Goal: Navigation & Orientation: Find specific page/section

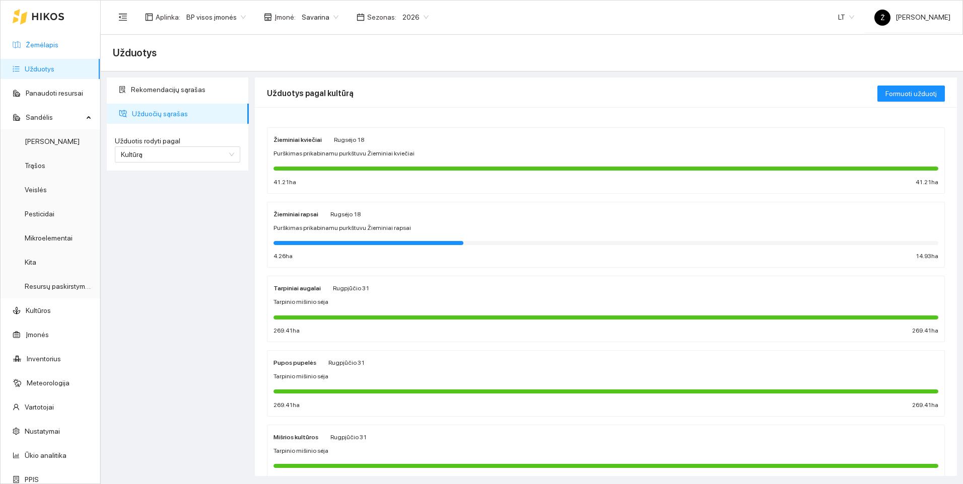
click at [58, 48] on link "Žemėlapis" at bounding box center [42, 45] width 33 height 8
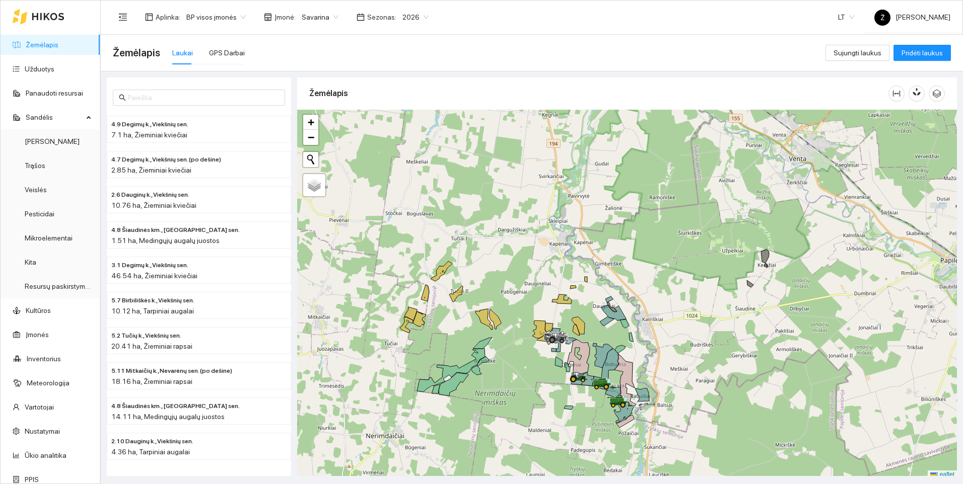
scroll to position [3, 0]
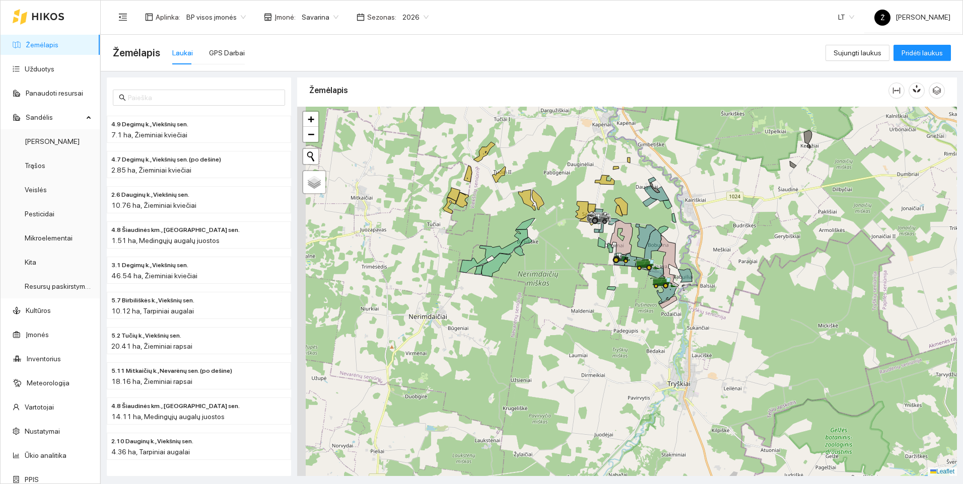
drag, startPoint x: 650, startPoint y: 382, endPoint x: 699, endPoint y: 251, distance: 139.8
click at [699, 251] on div at bounding box center [627, 292] width 660 height 370
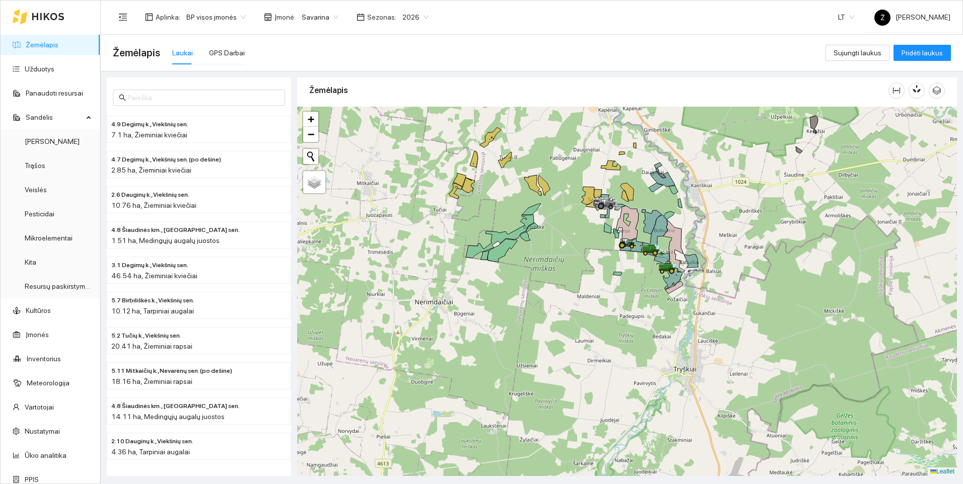
click at [643, 292] on div at bounding box center [627, 292] width 660 height 370
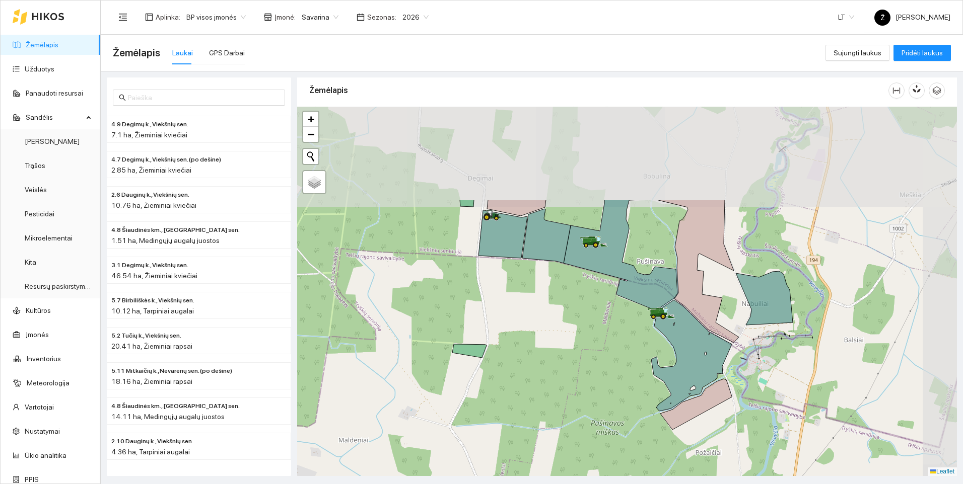
drag, startPoint x: 666, startPoint y: 222, endPoint x: 576, endPoint y: 377, distance: 179.0
click at [576, 377] on div at bounding box center [627, 292] width 660 height 370
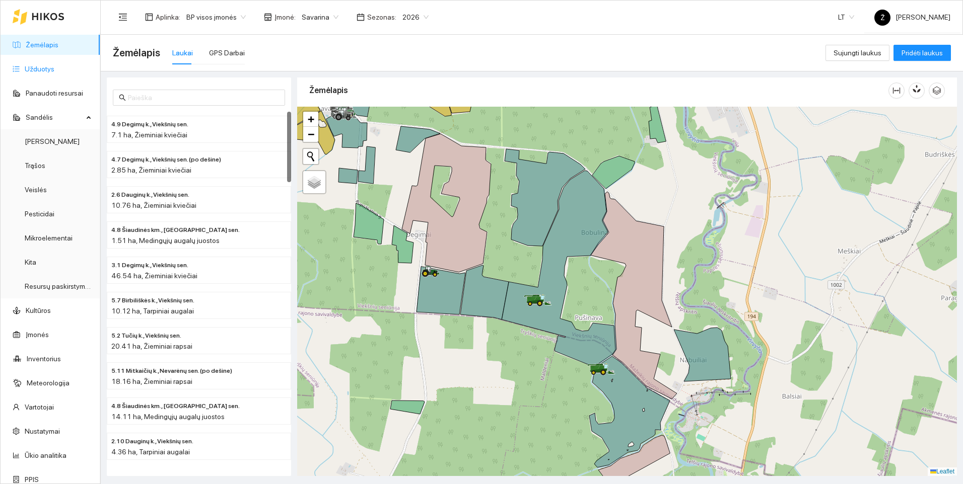
click at [46, 65] on link "Užduotys" at bounding box center [40, 69] width 30 height 8
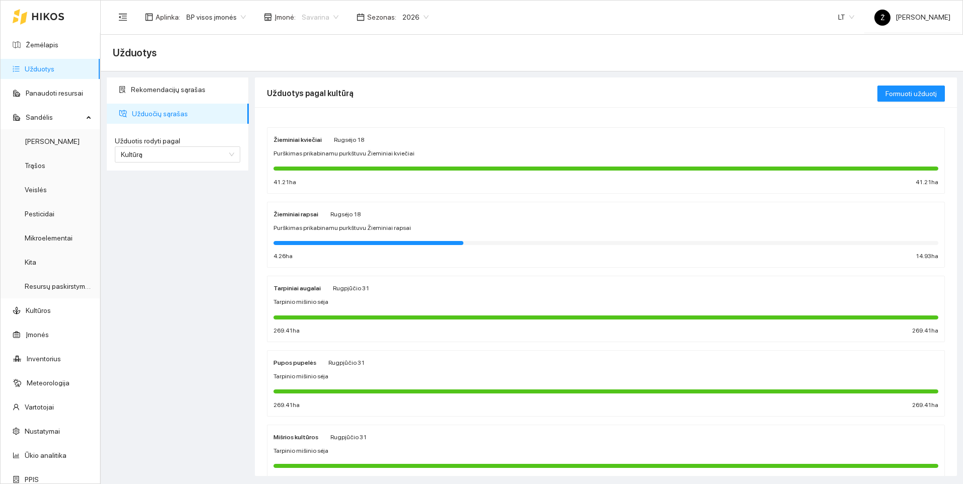
click at [328, 15] on span "Savarina" at bounding box center [320, 17] width 37 height 15
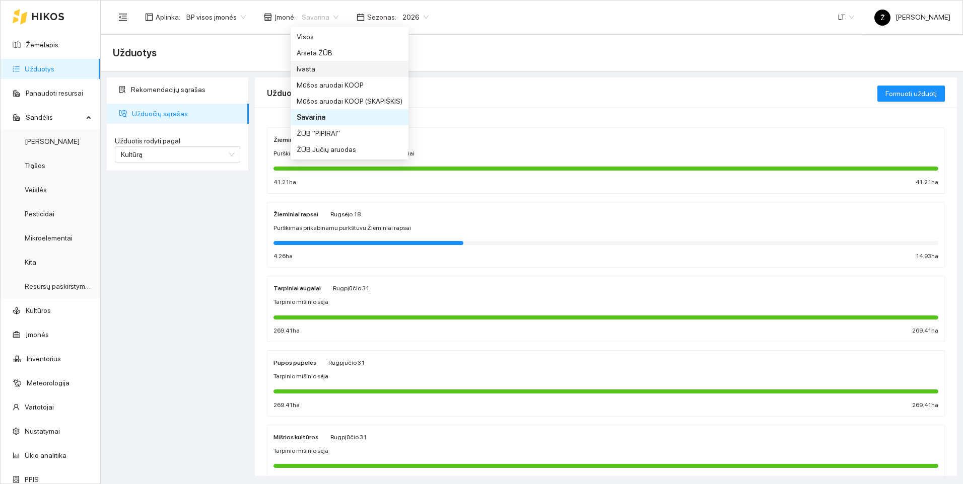
click at [310, 67] on div "Ivasta" at bounding box center [350, 68] width 106 height 11
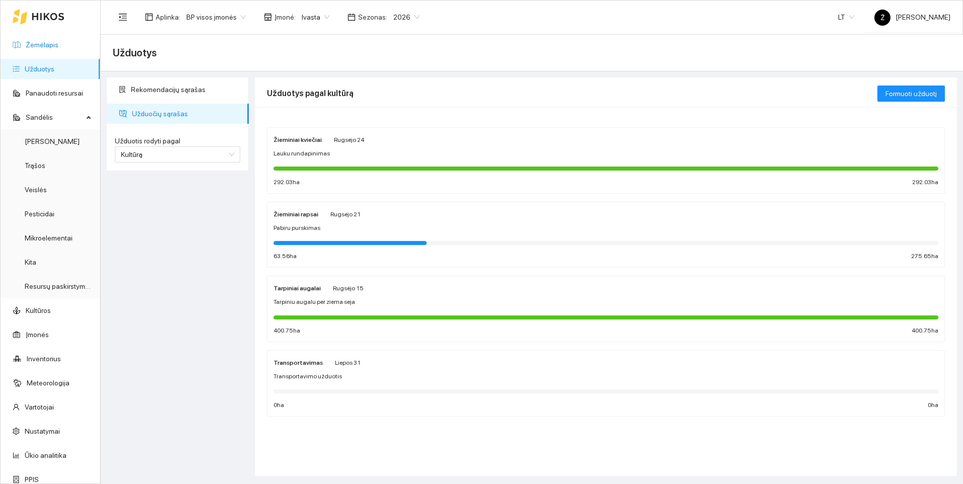
click at [58, 43] on link "Žemėlapis" at bounding box center [42, 45] width 33 height 8
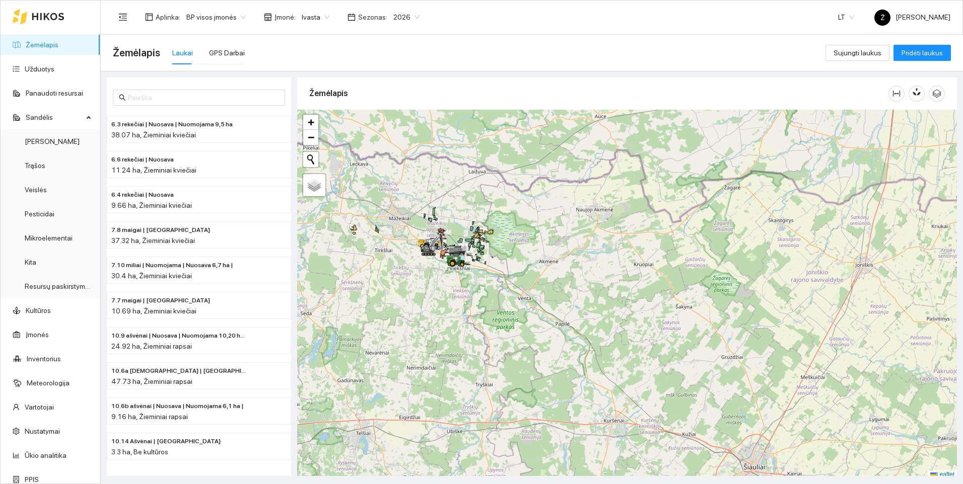
scroll to position [3, 0]
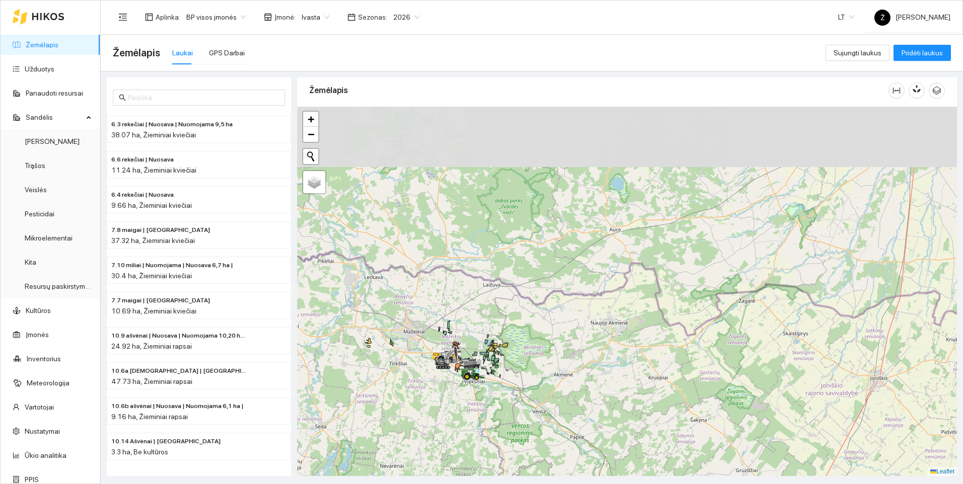
drag, startPoint x: 454, startPoint y: 248, endPoint x: 473, endPoint y: 397, distance: 150.8
click at [473, 397] on div at bounding box center [627, 292] width 660 height 370
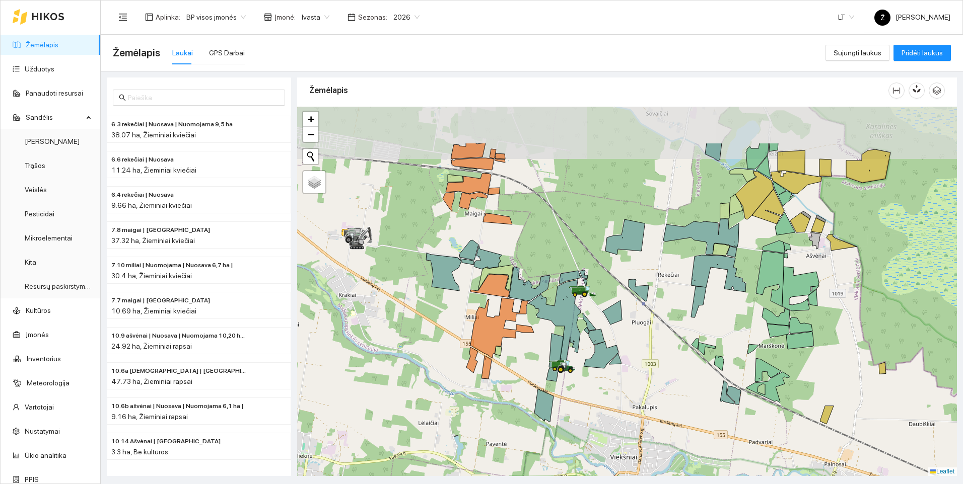
drag, startPoint x: 526, startPoint y: 149, endPoint x: 492, endPoint y: 242, distance: 99.7
click at [492, 225] on icon at bounding box center [497, 219] width 29 height 11
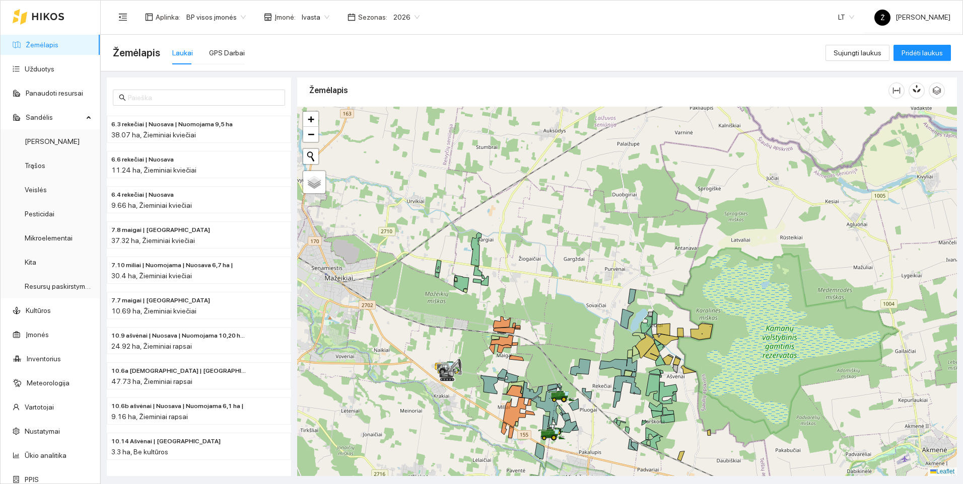
drag, startPoint x: 641, startPoint y: 231, endPoint x: 611, endPoint y: 309, distance: 83.7
click at [611, 309] on div at bounding box center [627, 292] width 660 height 370
click at [319, 14] on span "Ivasta" at bounding box center [316, 17] width 28 height 15
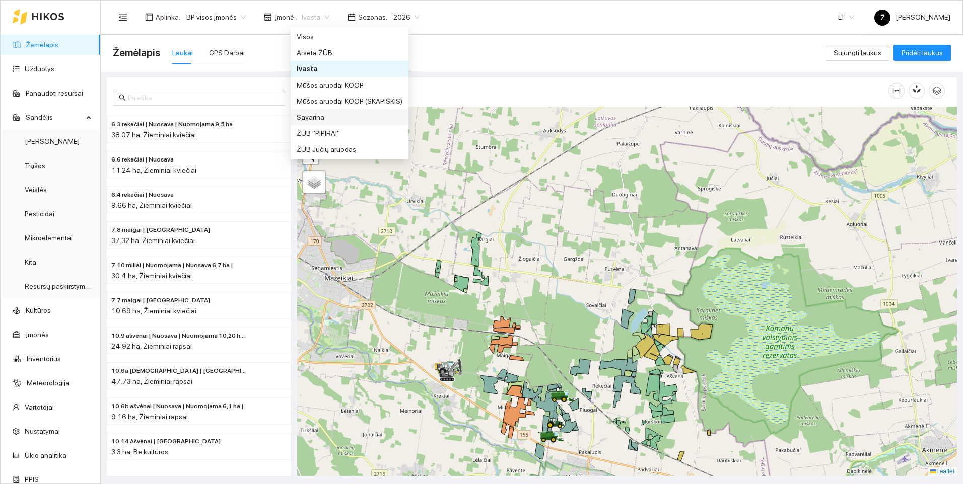
click at [308, 113] on div "Savarina" at bounding box center [350, 117] width 106 height 11
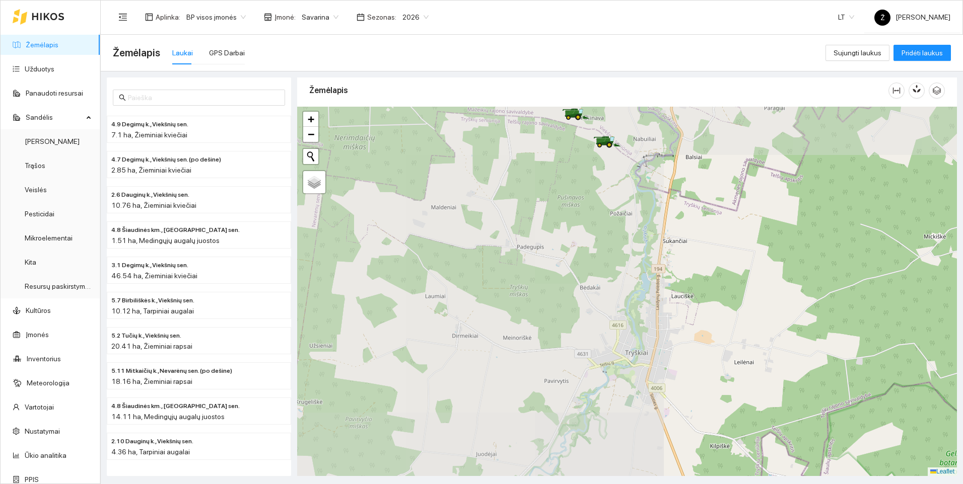
drag, startPoint x: 372, startPoint y: 230, endPoint x: 712, endPoint y: 387, distance: 374.5
click at [761, 394] on div at bounding box center [627, 292] width 660 height 370
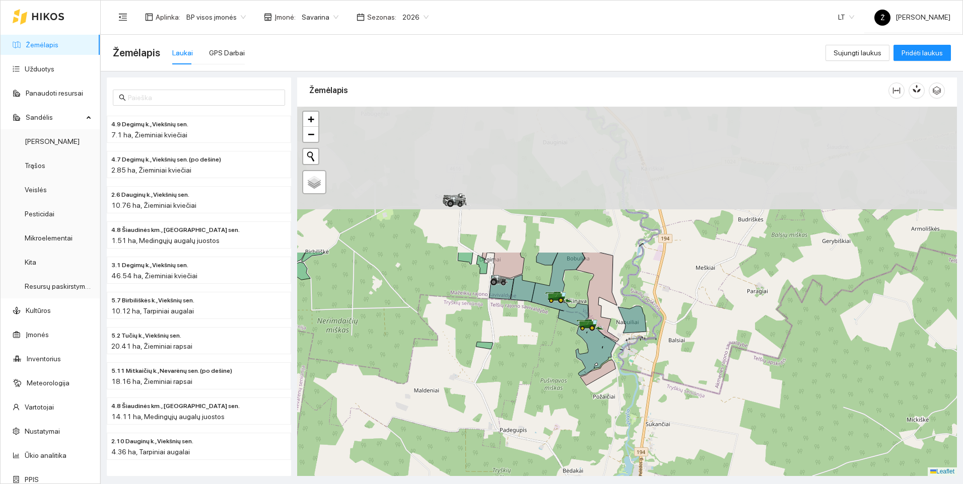
drag, startPoint x: 676, startPoint y: 225, endPoint x: 632, endPoint y: 389, distance: 169.6
click at [655, 412] on div at bounding box center [627, 292] width 660 height 370
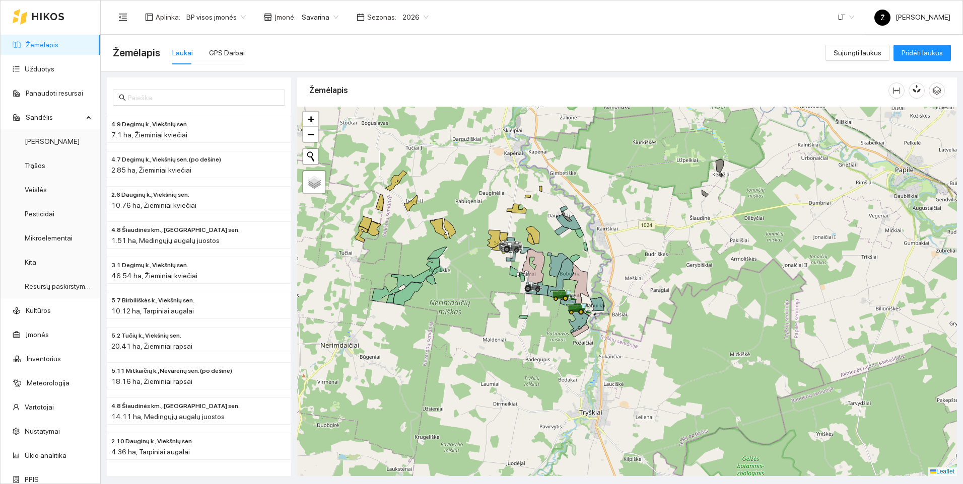
click at [409, 12] on span "2026" at bounding box center [415, 17] width 26 height 15
click at [398, 112] on div "2025" at bounding box center [406, 117] width 26 height 11
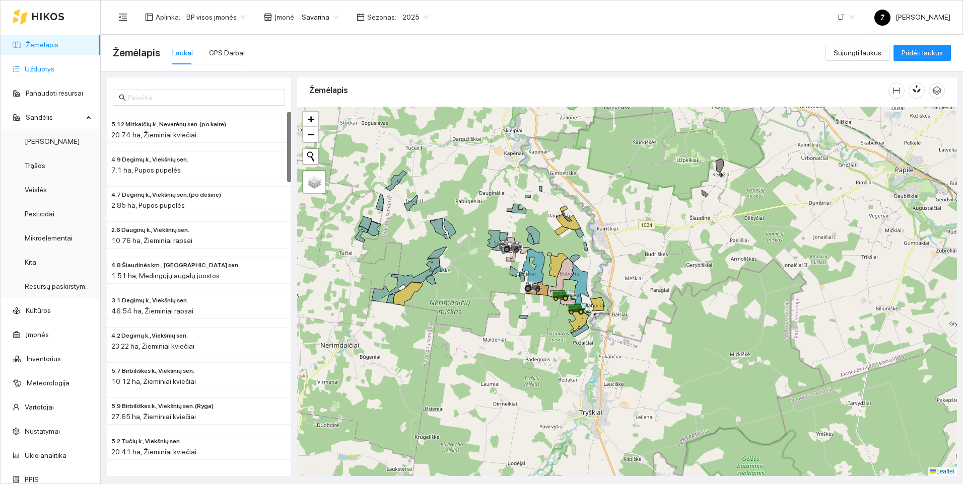
click at [32, 72] on link "Užduotys" at bounding box center [40, 69] width 30 height 8
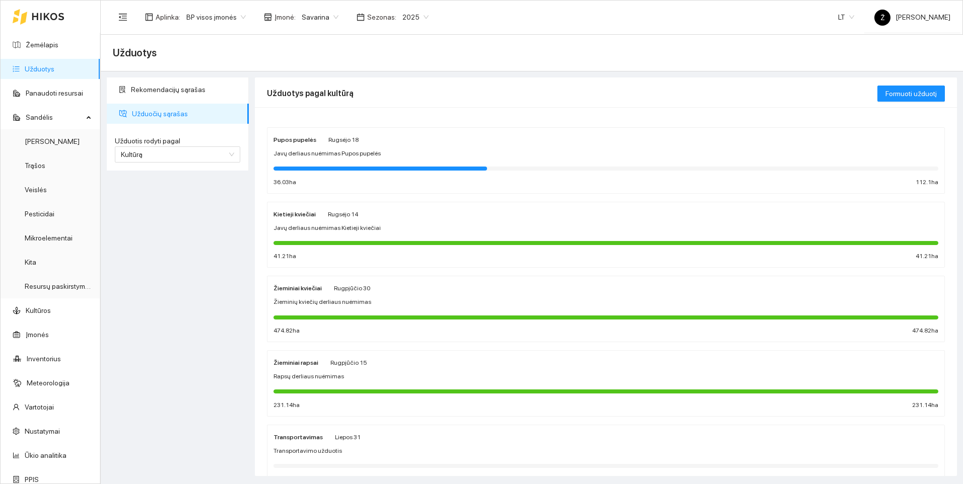
click at [357, 157] on span "Javų derliaus nuėmimas Pupos pupelės" at bounding box center [326, 154] width 107 height 10
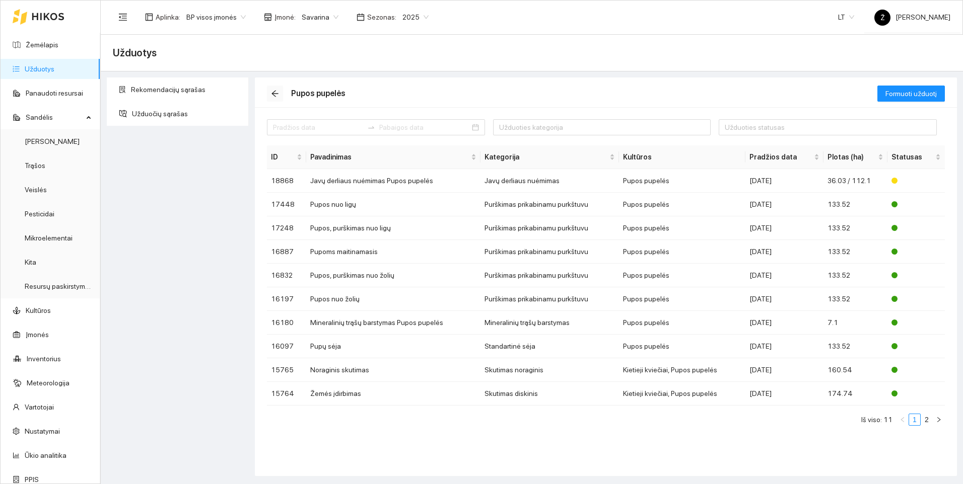
click at [275, 97] on icon "arrow-left" at bounding box center [275, 94] width 8 height 8
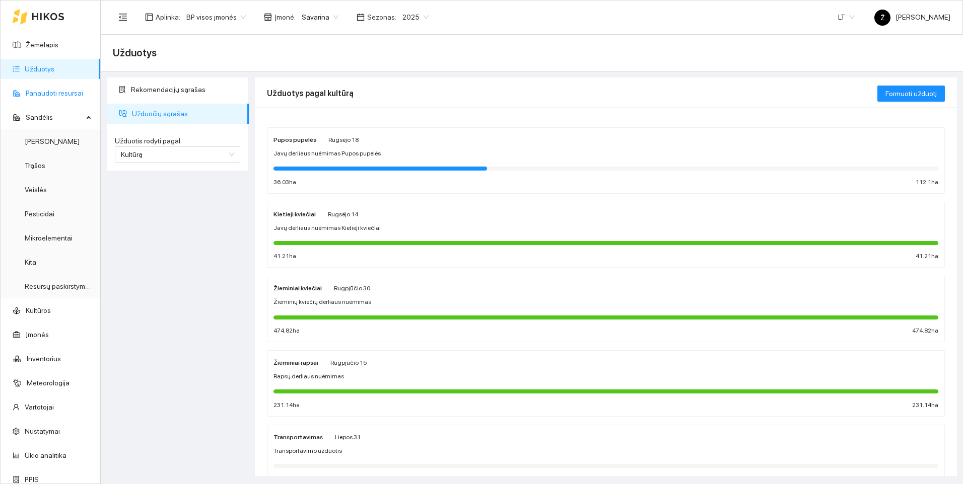
click at [46, 96] on link "Panaudoti resursai" at bounding box center [54, 93] width 57 height 8
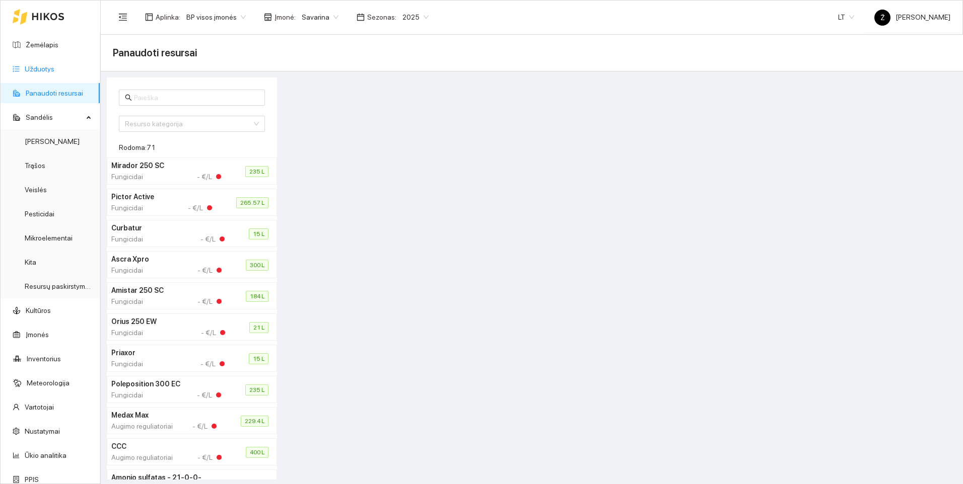
click at [51, 65] on link "Užduotys" at bounding box center [40, 69] width 30 height 8
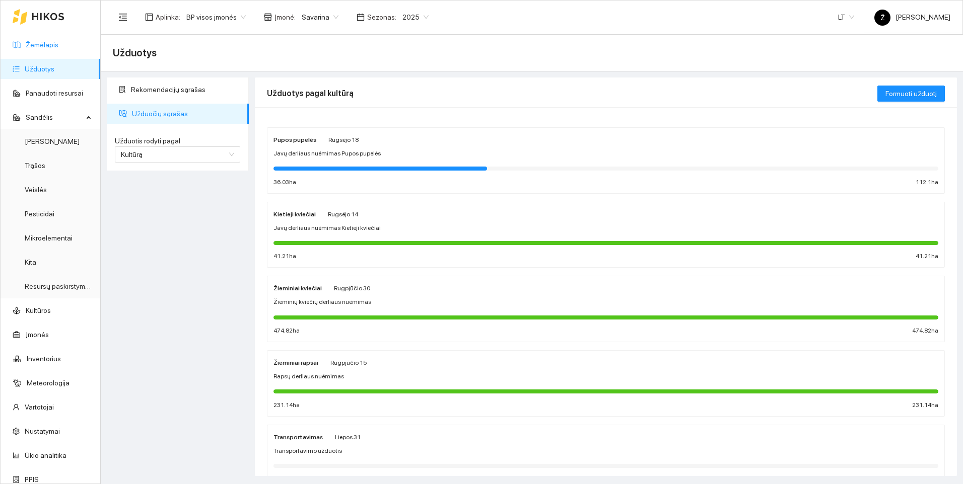
click at [58, 45] on link "Žemėlapis" at bounding box center [42, 45] width 33 height 8
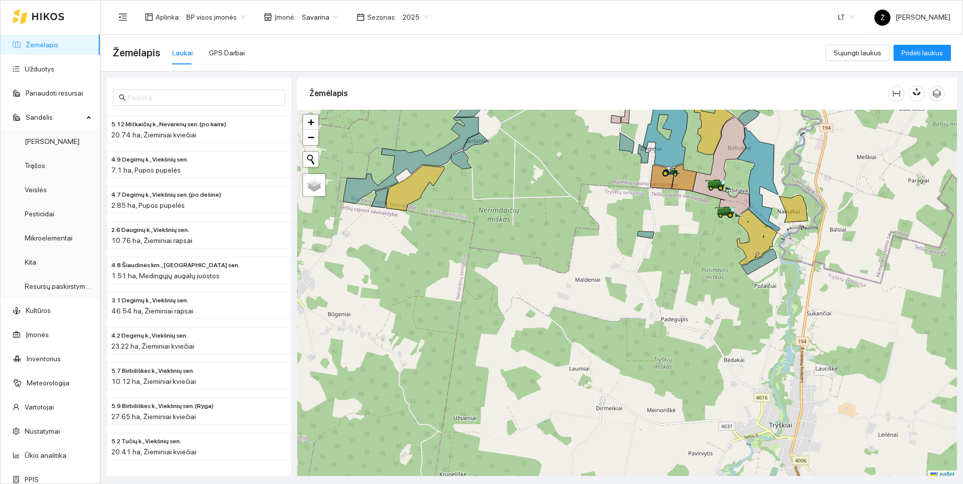
scroll to position [3, 0]
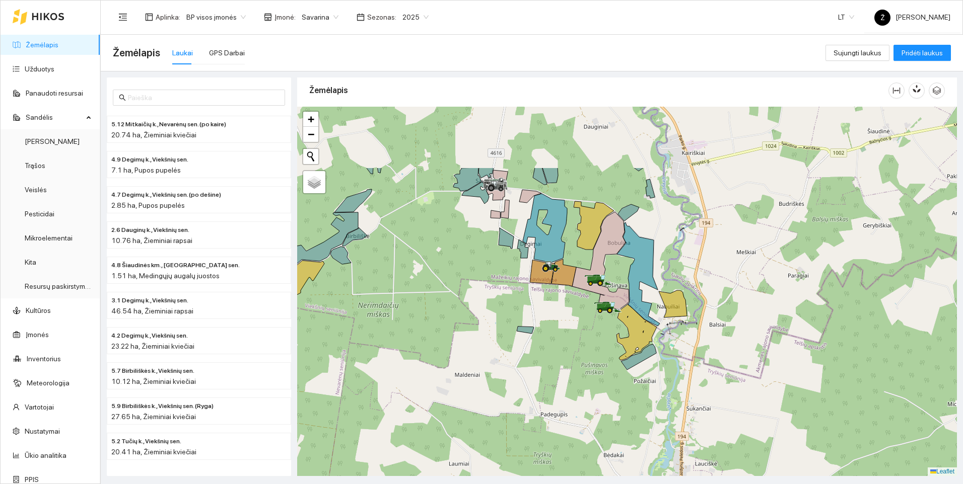
drag, startPoint x: 752, startPoint y: 335, endPoint x: 632, endPoint y: 433, distance: 155.3
click at [632, 433] on div at bounding box center [627, 292] width 660 height 370
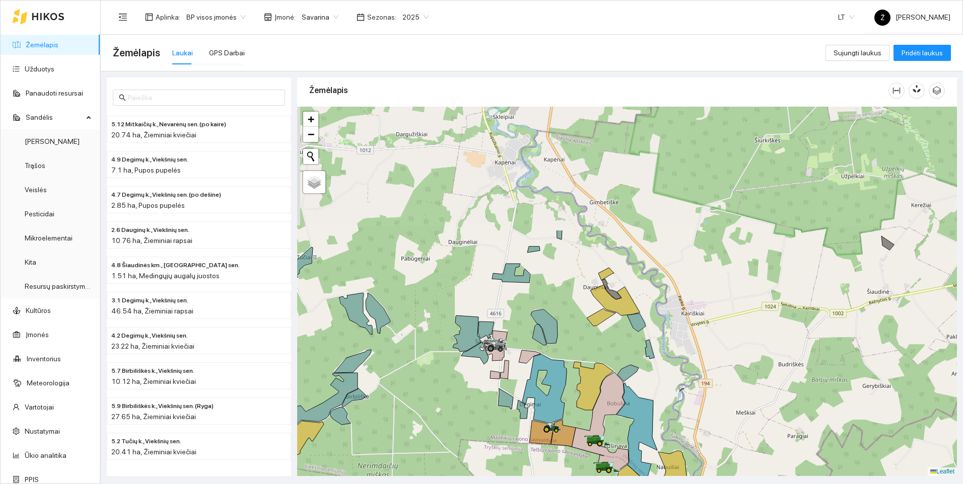
drag, startPoint x: 706, startPoint y: 240, endPoint x: 706, endPoint y: 414, distance: 174.3
click at [706, 414] on div at bounding box center [627, 292] width 660 height 370
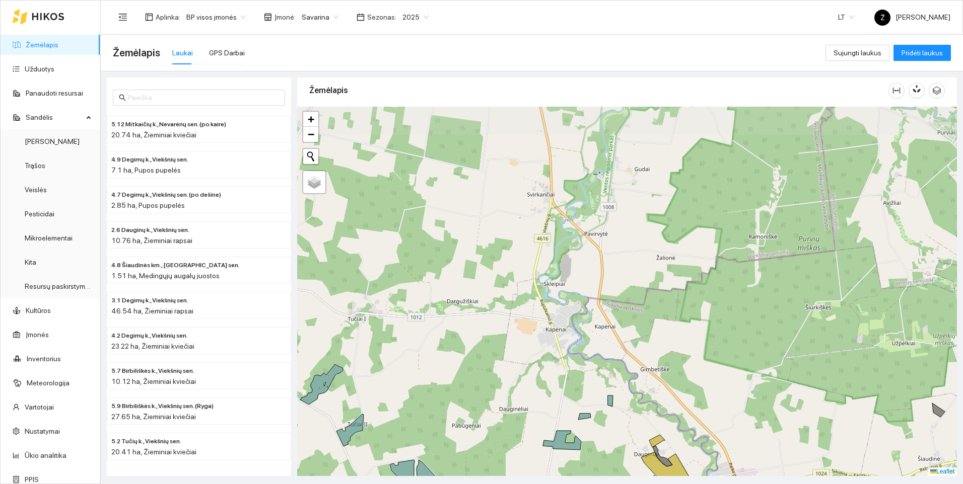
drag, startPoint x: 657, startPoint y: 274, endPoint x: 707, endPoint y: 428, distance: 161.5
click at [707, 428] on div at bounding box center [627, 292] width 660 height 370
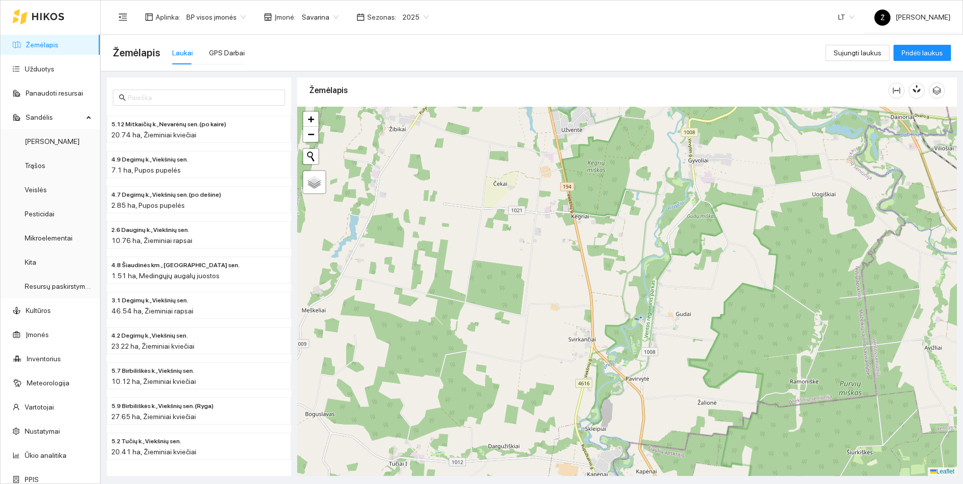
drag, startPoint x: 645, startPoint y: 285, endPoint x: 686, endPoint y: 430, distance: 150.8
click at [686, 430] on div at bounding box center [627, 292] width 660 height 370
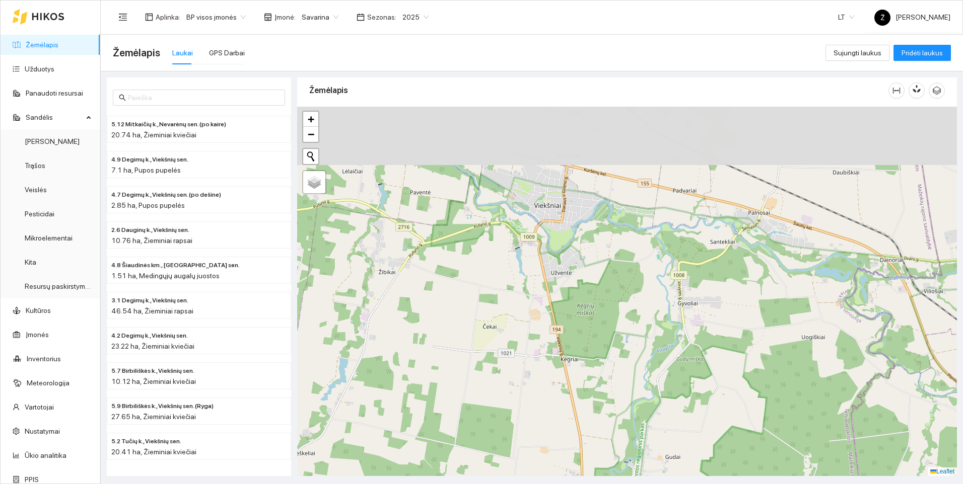
drag, startPoint x: 694, startPoint y: 261, endPoint x: 683, endPoint y: 408, distance: 147.4
click at [683, 408] on div at bounding box center [627, 292] width 660 height 370
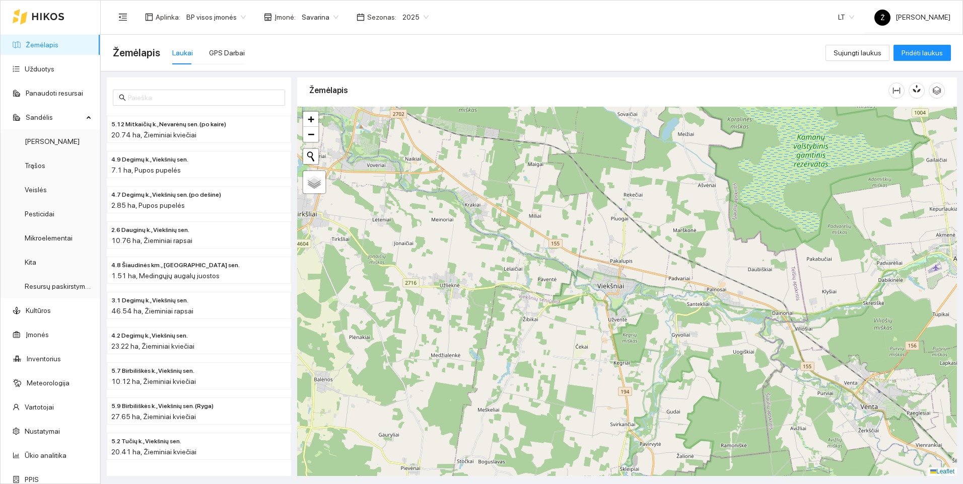
drag, startPoint x: 676, startPoint y: 398, endPoint x: 689, endPoint y: 317, distance: 82.1
click at [689, 317] on div at bounding box center [627, 292] width 660 height 370
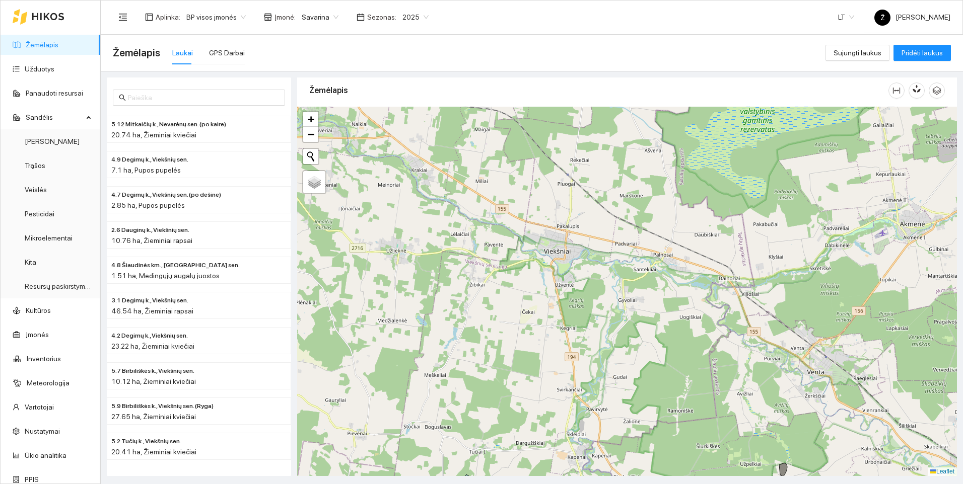
drag, startPoint x: 595, startPoint y: 286, endPoint x: 606, endPoint y: 321, distance: 36.3
click at [606, 321] on div at bounding box center [627, 292] width 660 height 370
click at [54, 65] on link "Užduotys" at bounding box center [40, 69] width 30 height 8
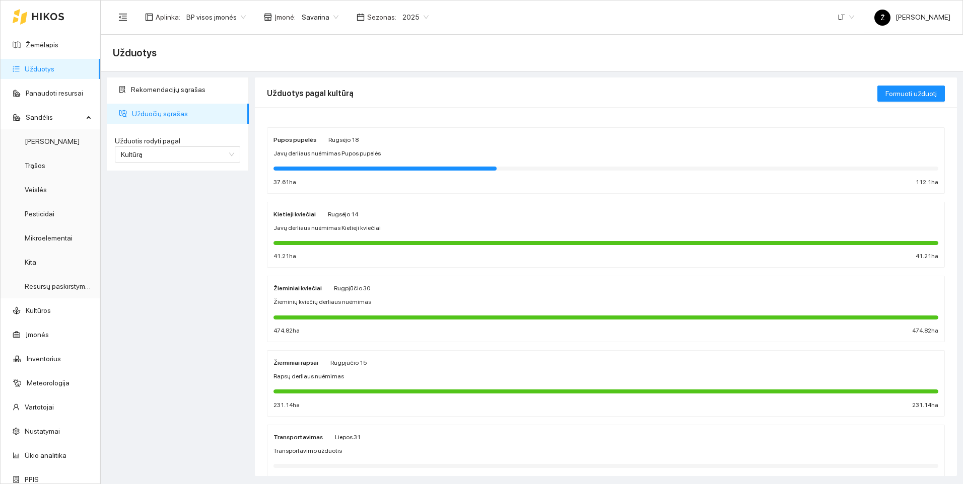
click at [181, 258] on div "Rekomendacijų sąrašas Užduočių sąrašas Užduotis rodyti pagal Kultūrą Užduotis r…" at bounding box center [178, 277] width 148 height 399
click at [412, 13] on span "2025" at bounding box center [415, 17] width 26 height 15
click at [128, 299] on div "Rekomendacijų sąrašas Užduočių sąrašas Užduotis rodyti pagal Kultūrą Užduotis r…" at bounding box center [178, 277] width 148 height 399
click at [42, 48] on link "Žemėlapis" at bounding box center [42, 45] width 33 height 8
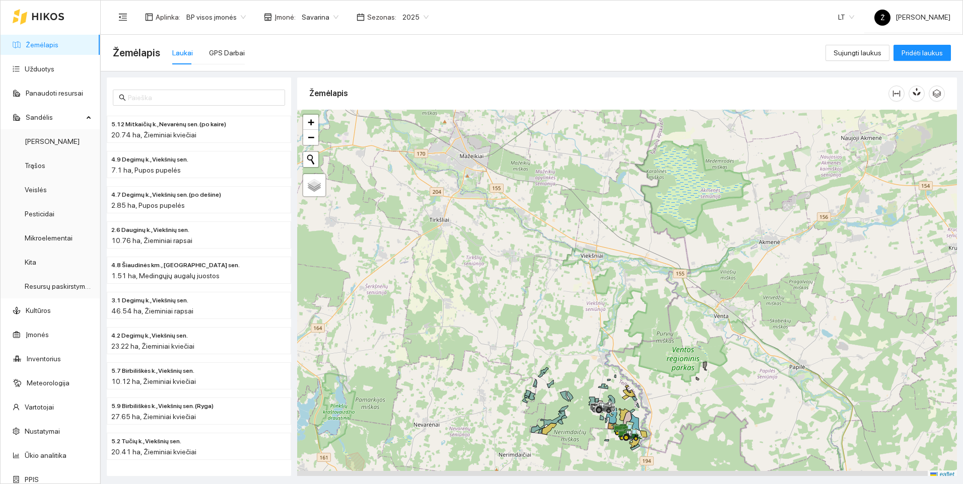
scroll to position [3, 0]
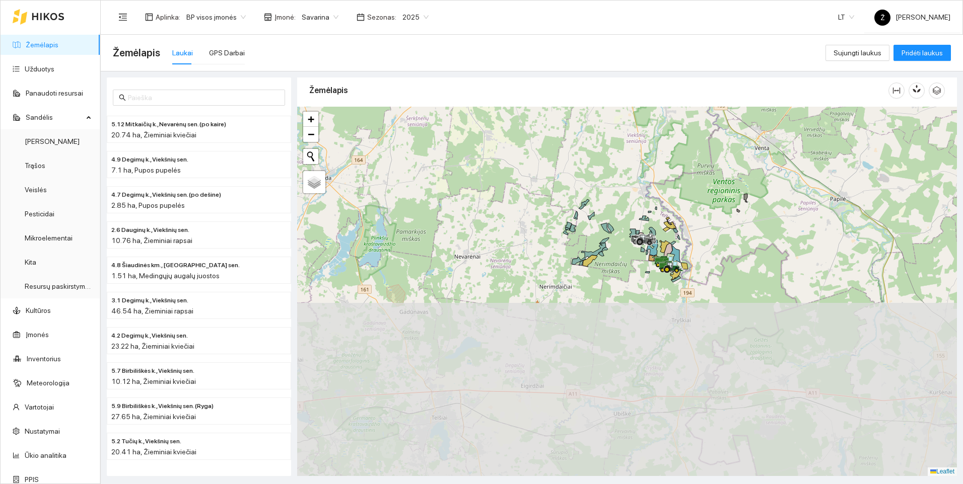
drag, startPoint x: 639, startPoint y: 426, endPoint x: 676, endPoint y: 245, distance: 185.0
click at [676, 245] on div at bounding box center [627, 292] width 660 height 370
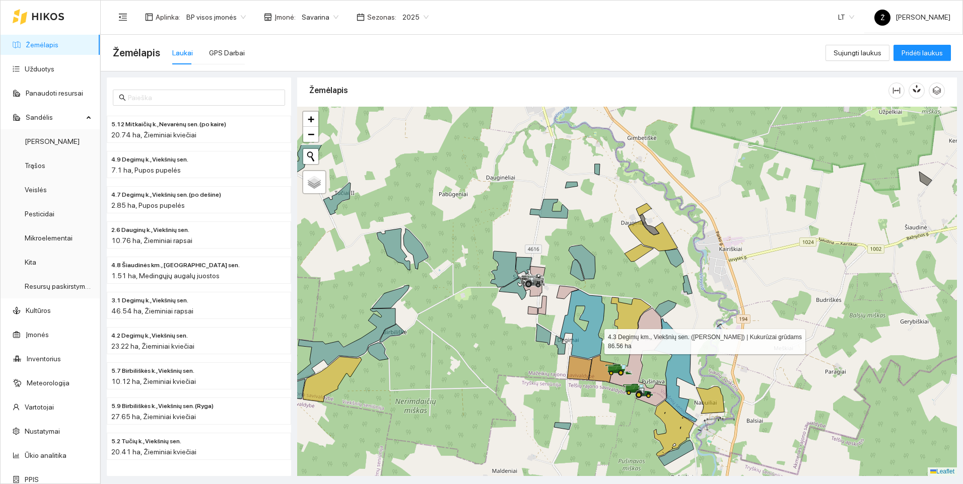
drag, startPoint x: 598, startPoint y: 264, endPoint x: 595, endPoint y: 339, distance: 75.1
click at [595, 339] on icon at bounding box center [582, 324] width 44 height 69
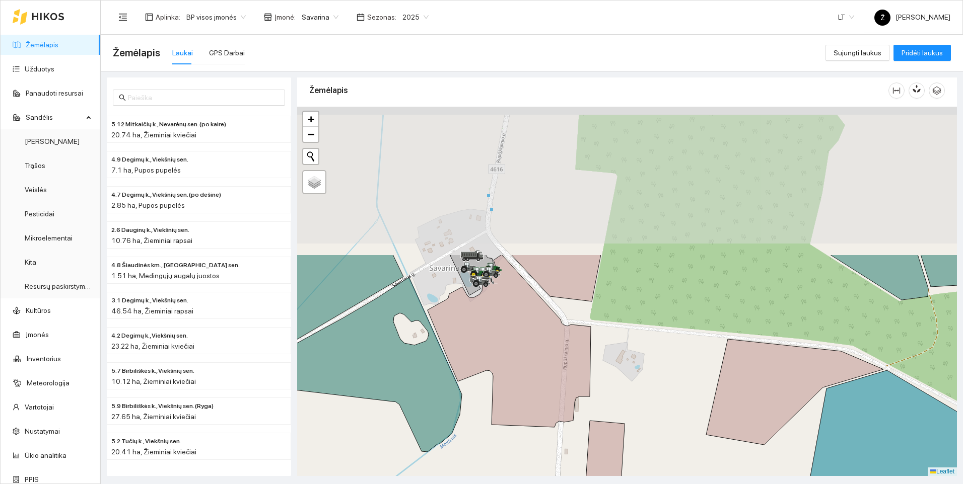
drag, startPoint x: 544, startPoint y: 292, endPoint x: 571, endPoint y: 404, distance: 115.3
click at [571, 404] on icon at bounding box center [509, 341] width 163 height 173
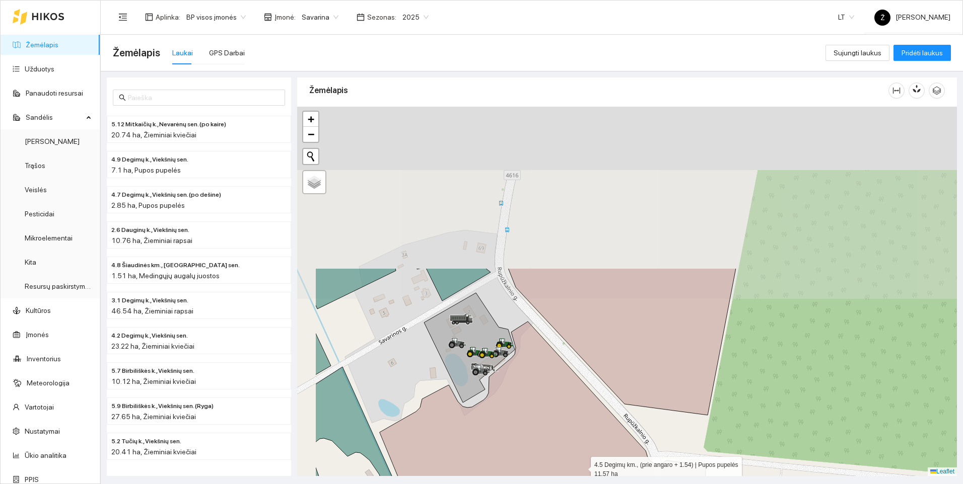
drag, startPoint x: 516, startPoint y: 319, endPoint x: 614, endPoint y: 506, distance: 210.9
click at [614, 484] on html "Žemėlapis Užduotys Panaudoti resursai Sandėlis Derlius Trąšos Veislės Pesticida…" at bounding box center [481, 242] width 963 height 484
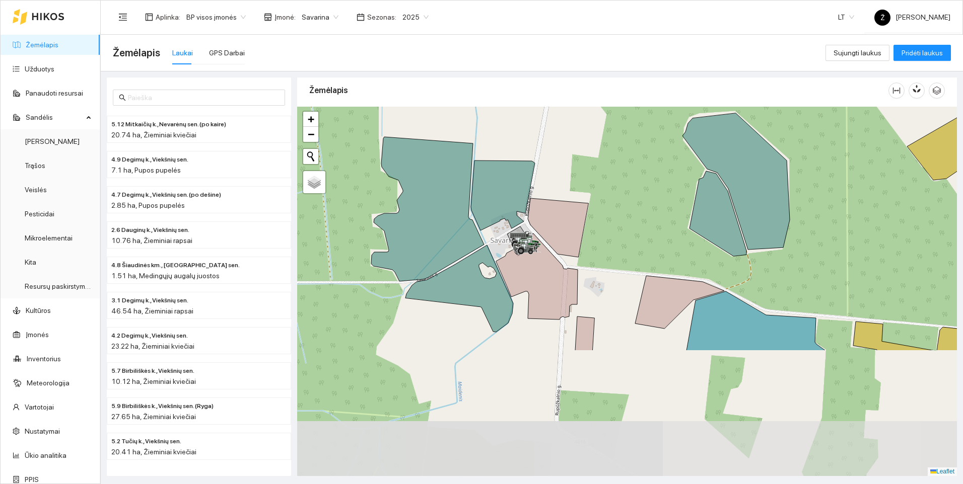
drag, startPoint x: 631, startPoint y: 418, endPoint x: 595, endPoint y: 232, distance: 189.2
click at [595, 232] on div at bounding box center [627, 292] width 660 height 370
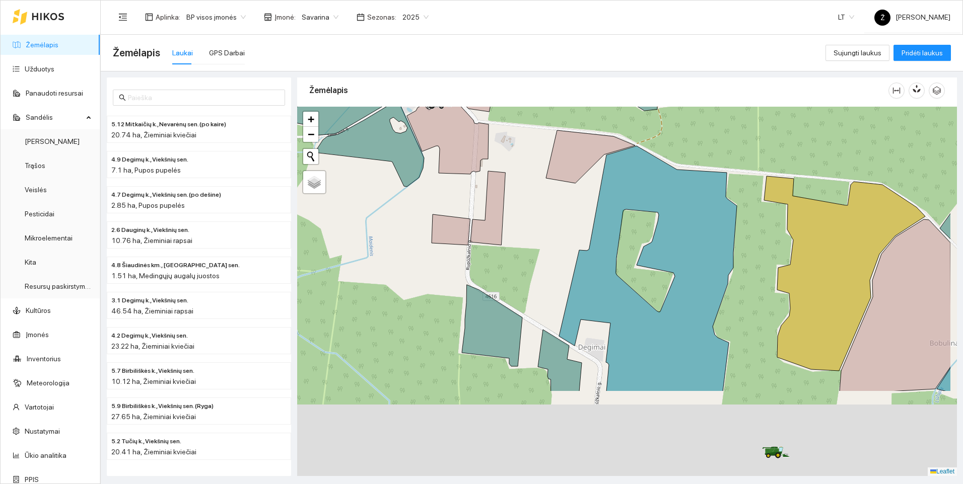
drag, startPoint x: 635, startPoint y: 381, endPoint x: 545, endPoint y: 225, distance: 179.8
click at [545, 226] on div at bounding box center [627, 292] width 660 height 370
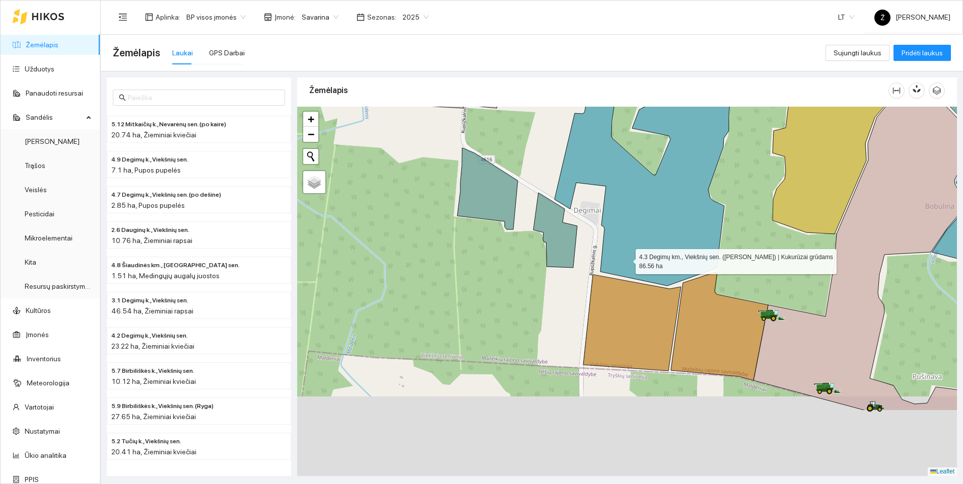
drag, startPoint x: 614, startPoint y: 369, endPoint x: 628, endPoint y: 247, distance: 123.1
click at [628, 247] on icon at bounding box center [644, 147] width 178 height 277
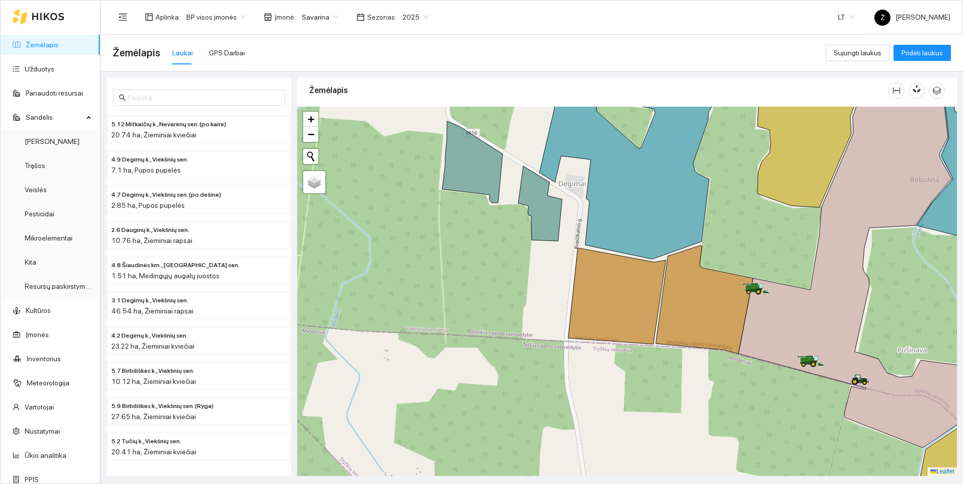
drag, startPoint x: 790, startPoint y: 411, endPoint x: 765, endPoint y: 404, distance: 26.0
click at [765, 404] on div at bounding box center [627, 292] width 660 height 370
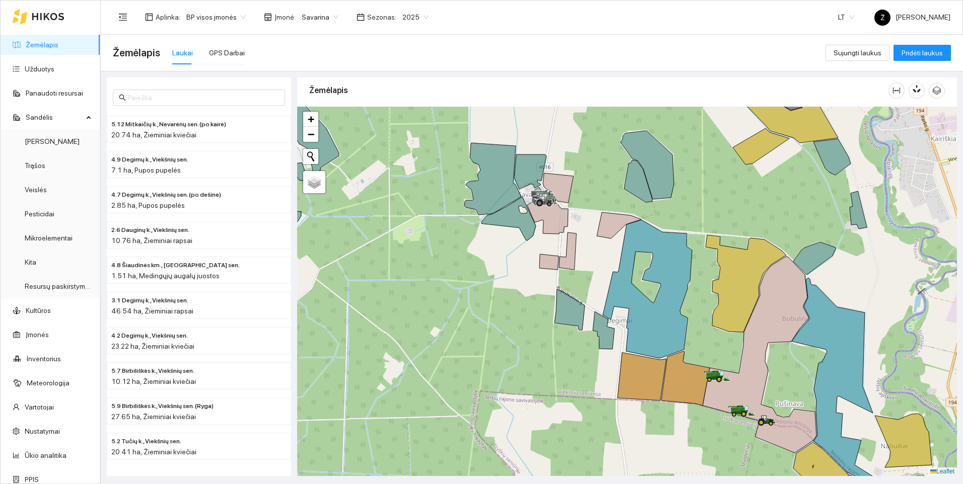
drag, startPoint x: 630, startPoint y: 238, endPoint x: 606, endPoint y: 270, distance: 40.1
click at [606, 270] on div at bounding box center [627, 292] width 660 height 370
click at [42, 69] on link "Užduotys" at bounding box center [40, 69] width 30 height 8
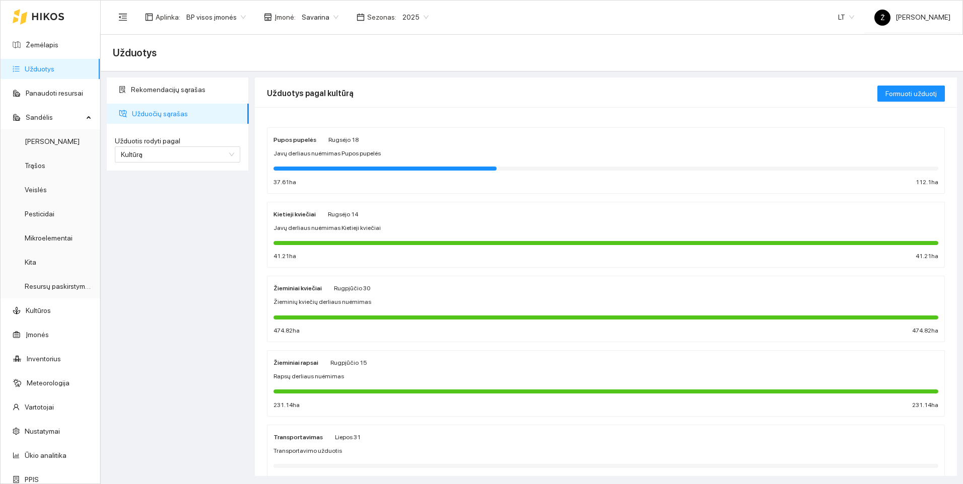
click at [326, 167] on div at bounding box center [384, 169] width 223 height 4
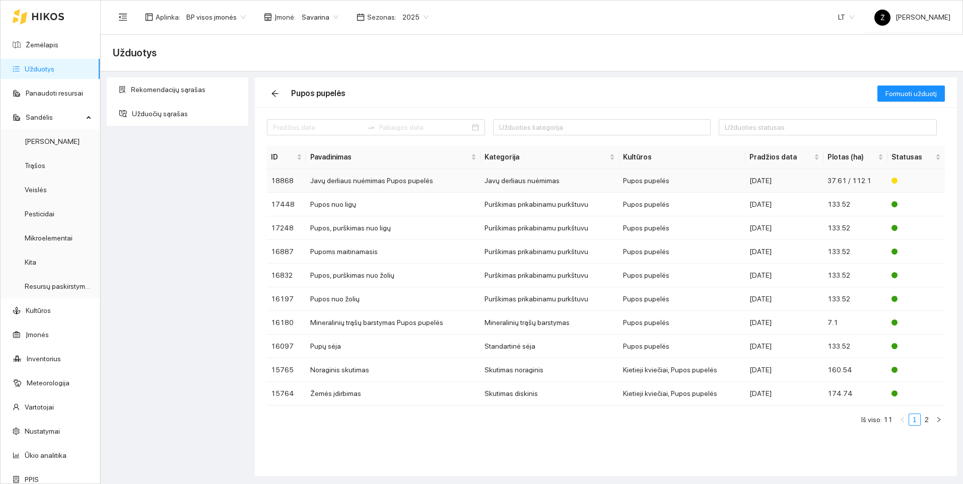
click at [343, 180] on td "Javų derliaus nuėmimas Pupos pupelės" at bounding box center [393, 181] width 174 height 24
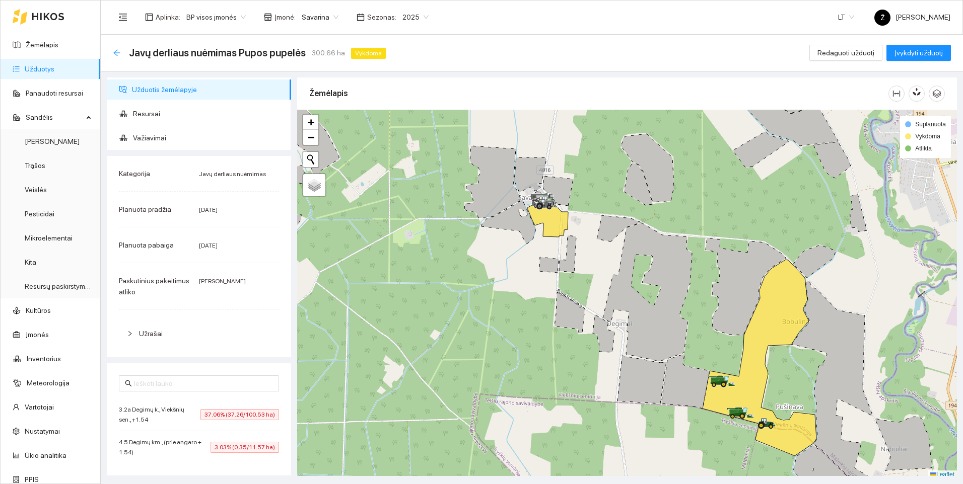
click at [116, 54] on icon "arrow-left" at bounding box center [116, 52] width 7 height 7
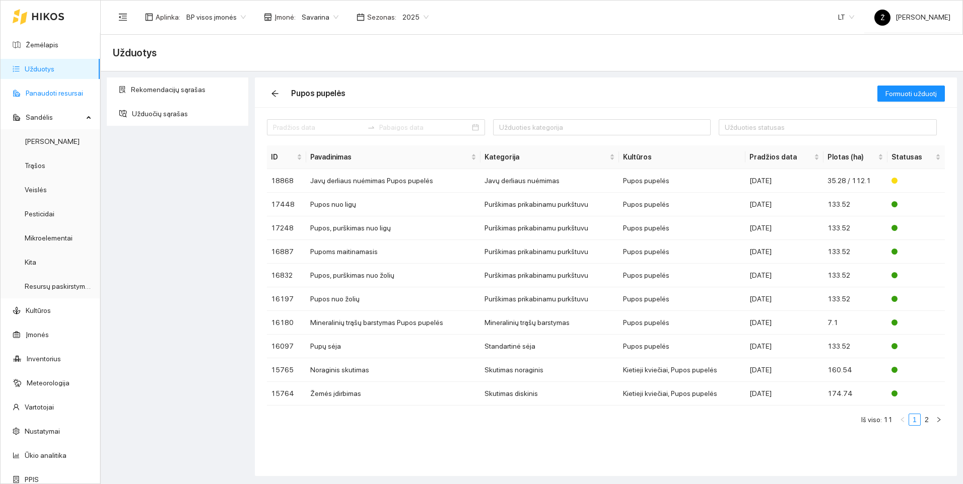
click at [50, 91] on link "Panaudoti resursai" at bounding box center [54, 93] width 57 height 8
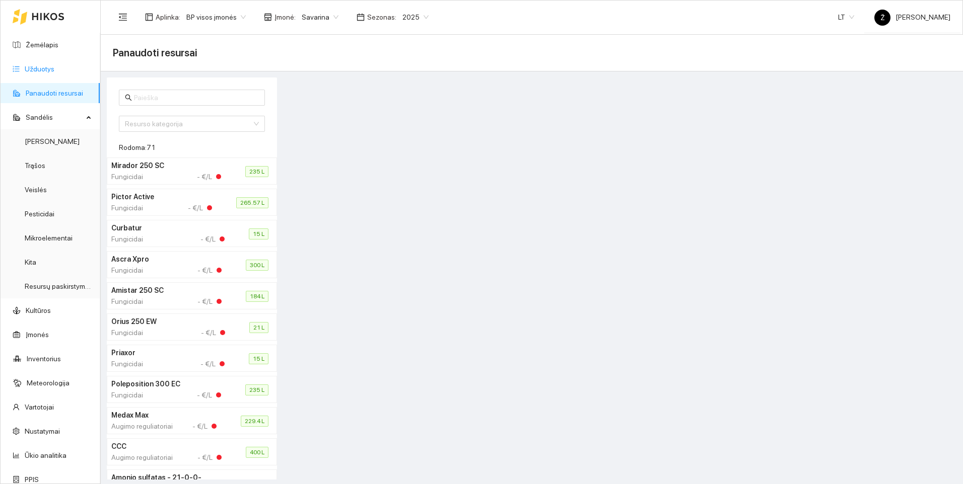
click at [54, 65] on link "Užduotys" at bounding box center [40, 69] width 30 height 8
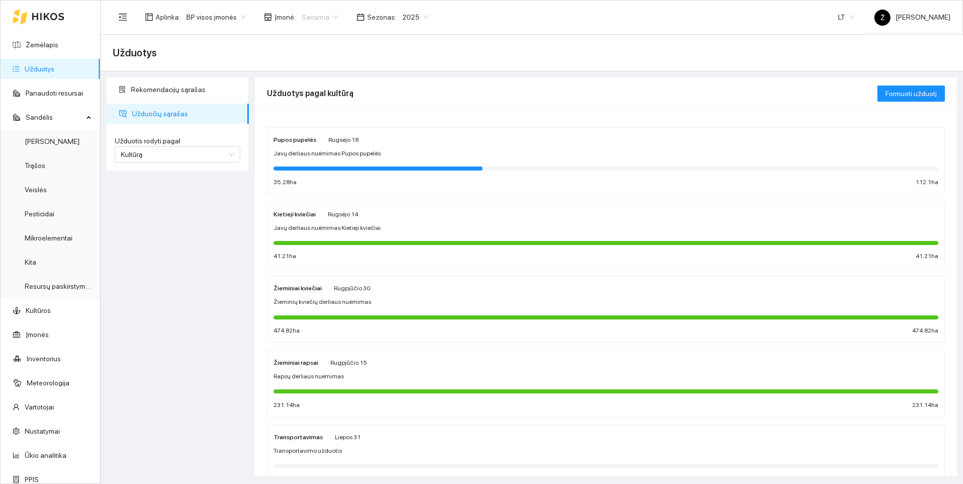
click at [322, 17] on span "Savarina" at bounding box center [320, 17] width 37 height 15
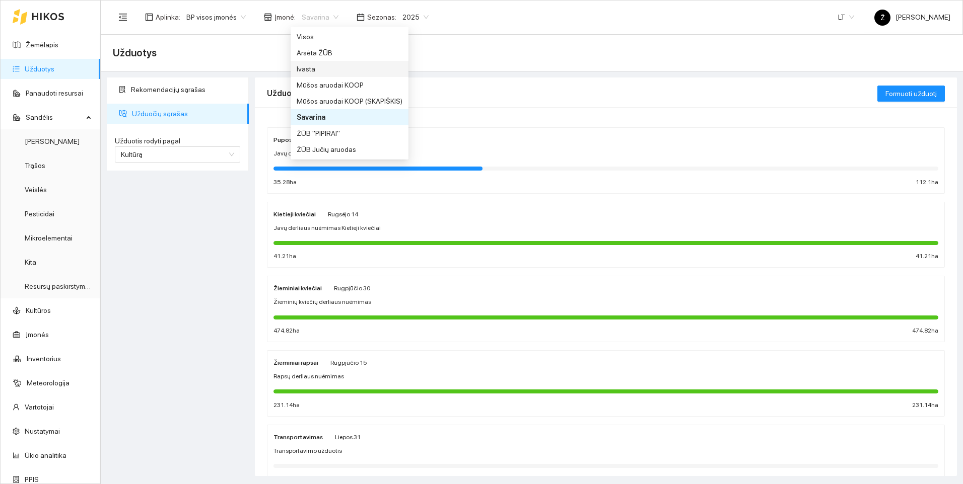
click at [312, 67] on div "Ivasta" at bounding box center [350, 68] width 106 height 11
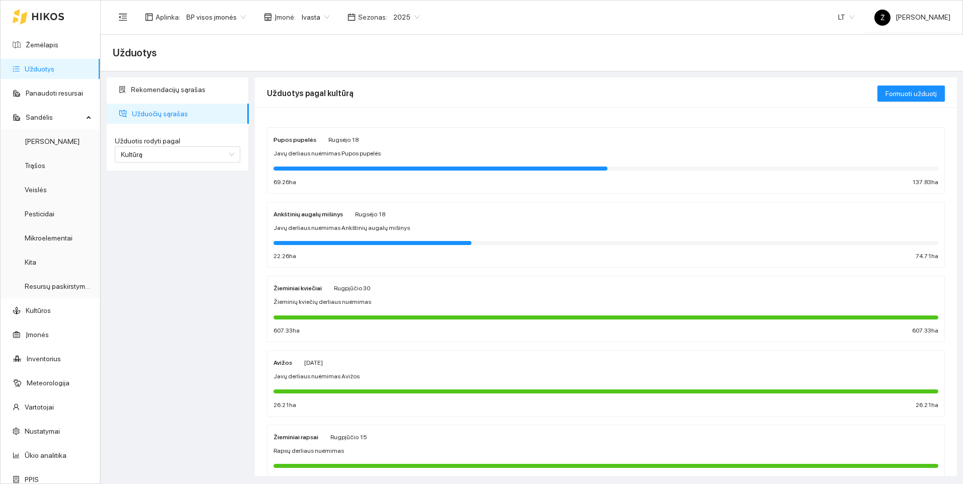
click at [341, 166] on div at bounding box center [605, 168] width 665 height 11
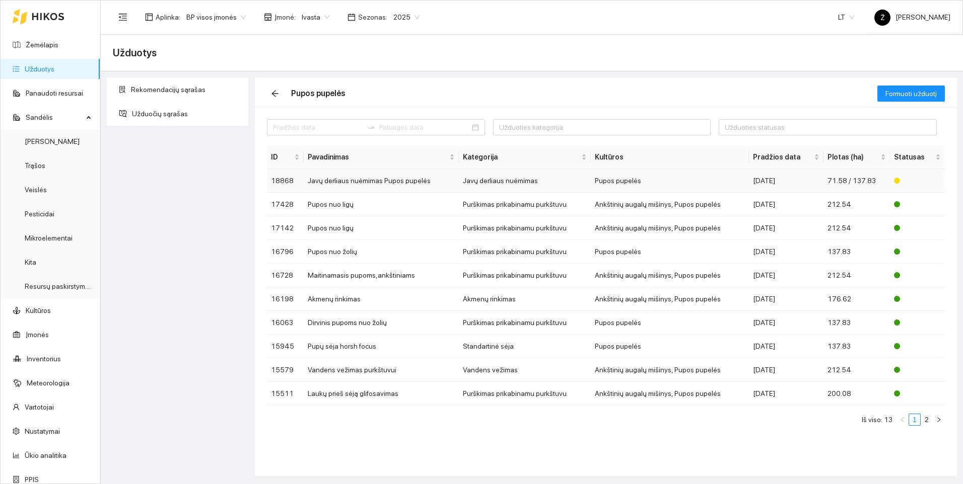
click at [338, 179] on td "Javų derliaus nuėmimas Pupos pupelės" at bounding box center [381, 181] width 155 height 24
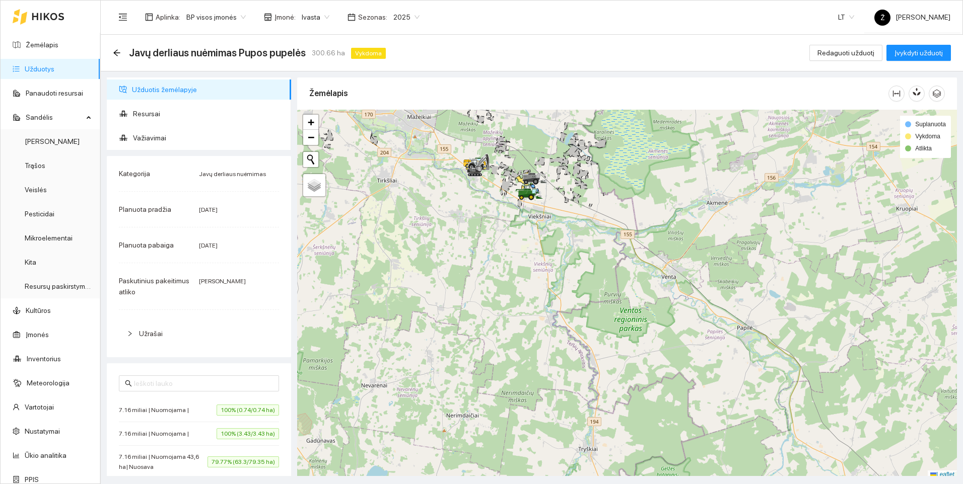
scroll to position [3, 0]
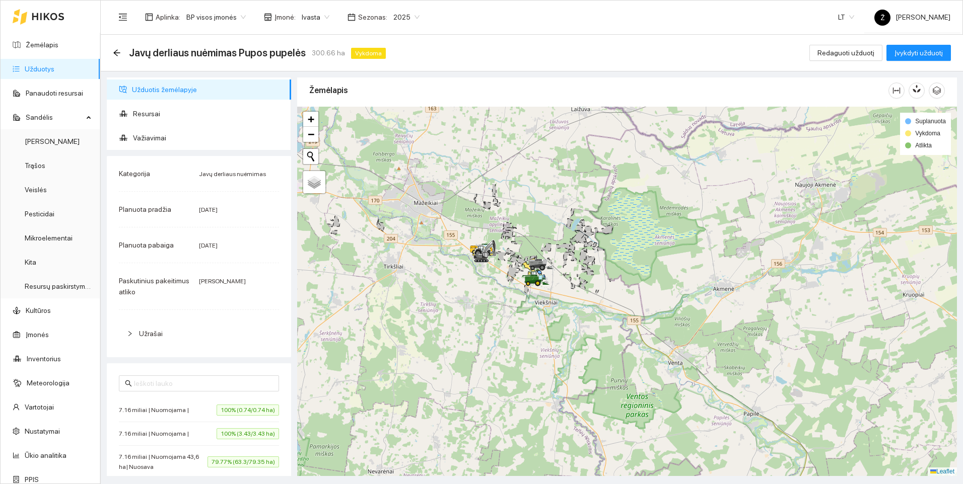
drag, startPoint x: 580, startPoint y: 199, endPoint x: 587, endPoint y: 304, distance: 104.5
click at [587, 304] on div at bounding box center [627, 292] width 660 height 370
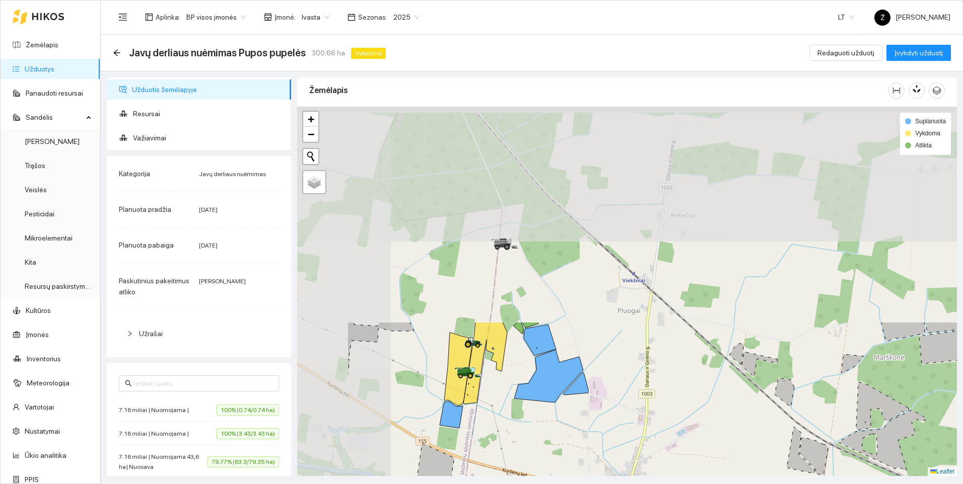
drag, startPoint x: 497, startPoint y: 233, endPoint x: 620, endPoint y: 477, distance: 273.7
click at [616, 483] on main "Javų derliaus nuėmimas Pupos pupelės 300.66 ha Vykdoma Redaguoti užduotį Įvykdy…" at bounding box center [532, 260] width 862 height 450
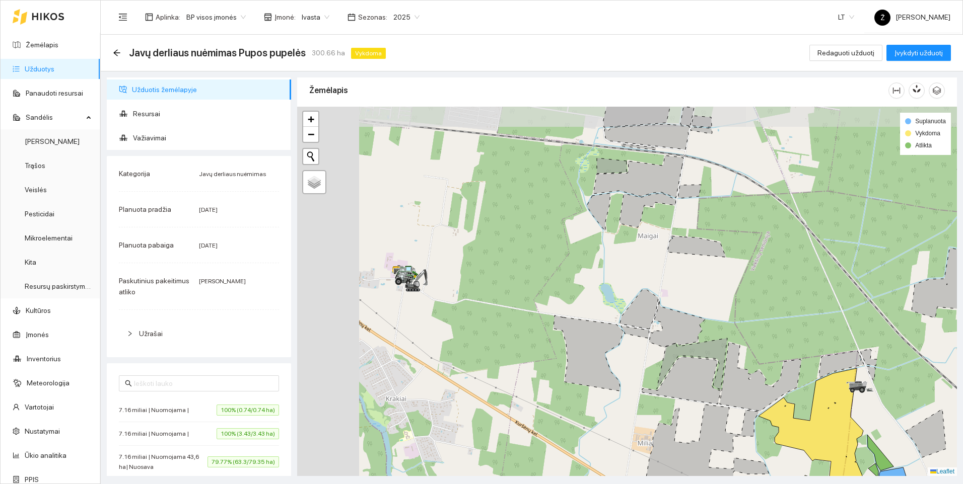
drag, startPoint x: 401, startPoint y: 327, endPoint x: 576, endPoint y: 357, distance: 177.2
click at [576, 357] on div at bounding box center [627, 292] width 660 height 370
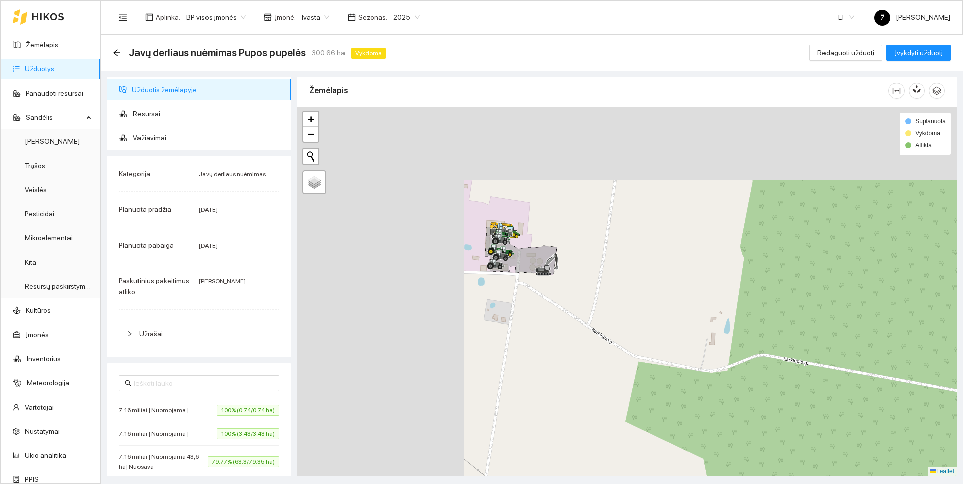
drag, startPoint x: 453, startPoint y: 296, endPoint x: 761, endPoint y: 506, distance: 373.0
click at [761, 484] on html "Žemėlapis Užduotys Panaudoti resursai Sandėlis Derlius Trąšos Veislės Pesticida…" at bounding box center [481, 242] width 963 height 484
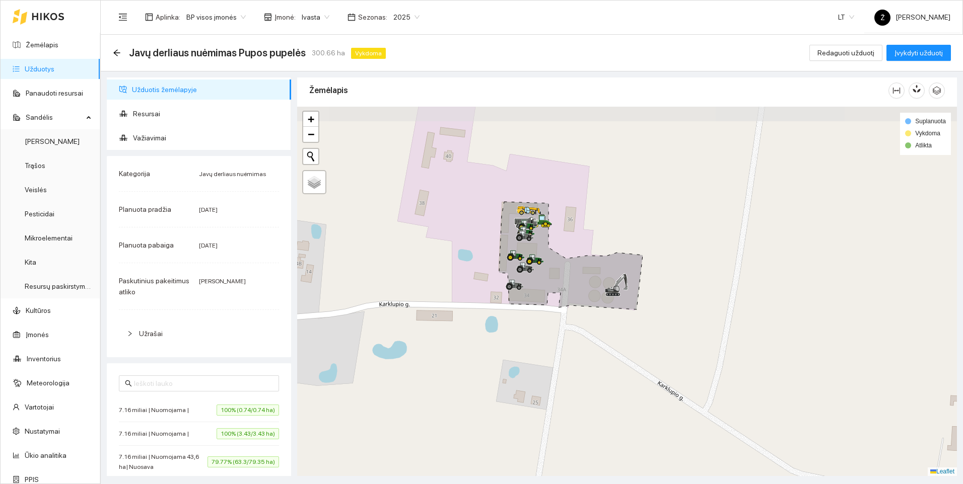
drag, startPoint x: 537, startPoint y: 334, endPoint x: 548, endPoint y: 405, distance: 71.8
click at [548, 405] on div at bounding box center [627, 292] width 660 height 370
click at [116, 50] on icon "arrow-left" at bounding box center [117, 53] width 8 height 8
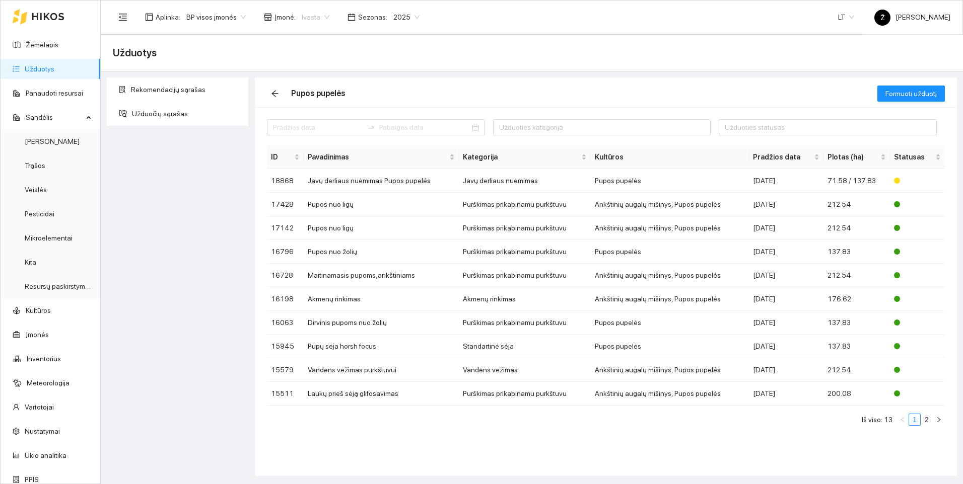
click at [321, 20] on span "Ivasta" at bounding box center [316, 17] width 28 height 15
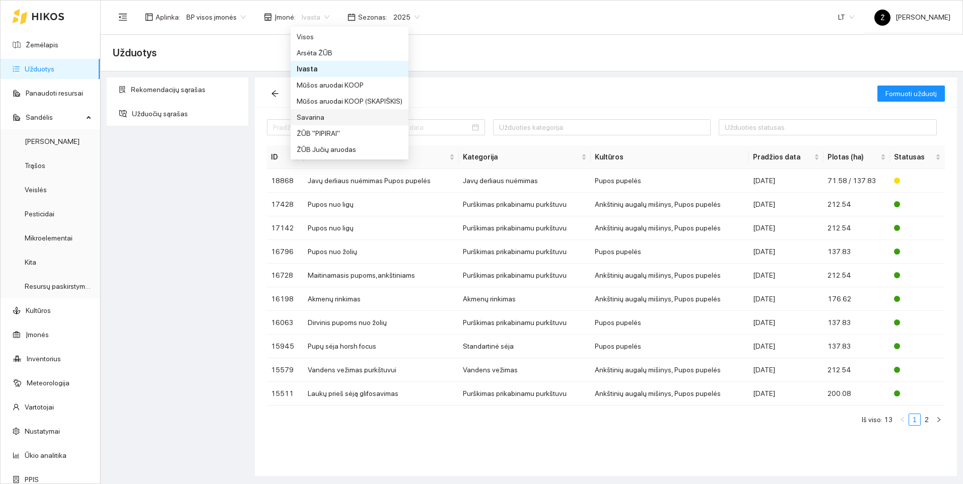
click at [332, 112] on div "Savarina" at bounding box center [350, 117] width 106 height 11
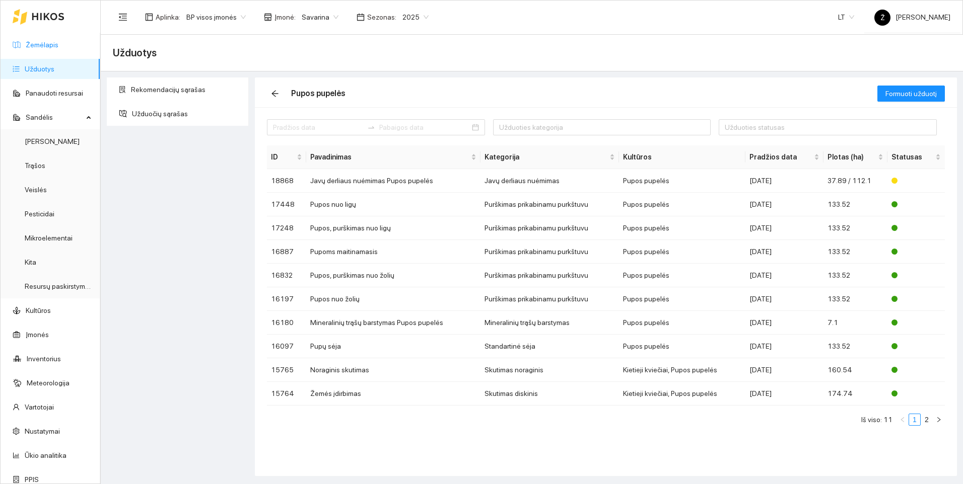
click at [48, 41] on link "Žemėlapis" at bounding box center [42, 45] width 33 height 8
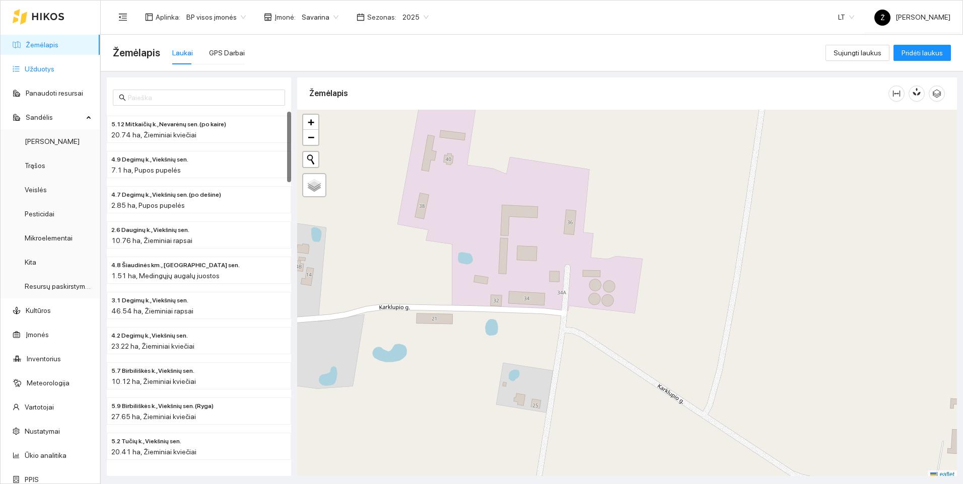
click at [53, 67] on link "Užduotys" at bounding box center [40, 69] width 30 height 8
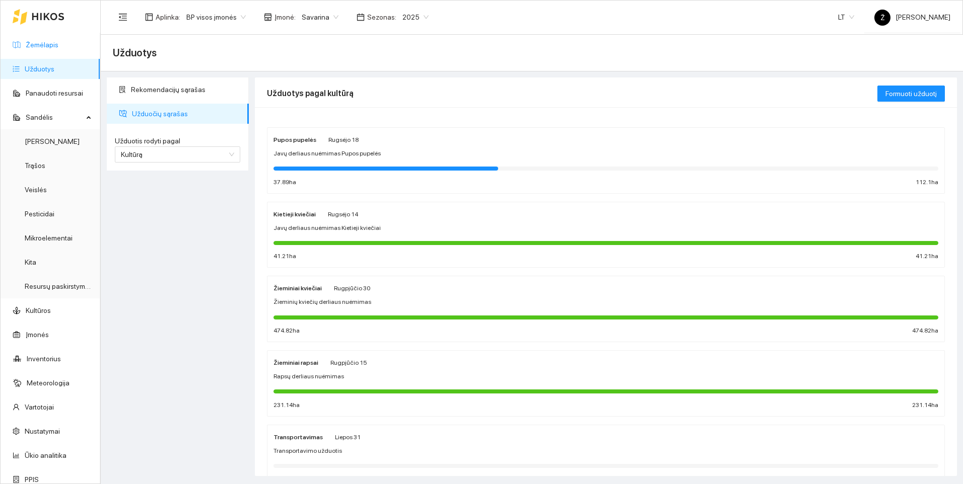
click at [29, 47] on link "Žemėlapis" at bounding box center [42, 45] width 33 height 8
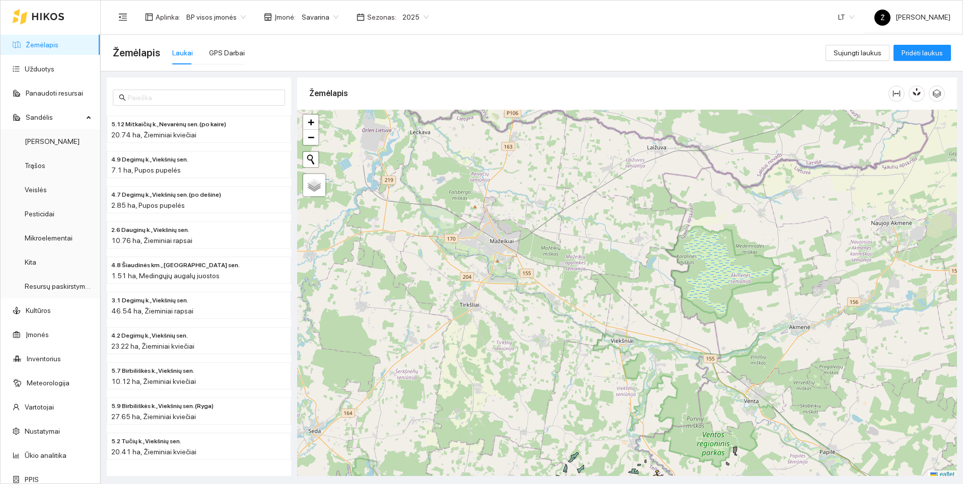
scroll to position [3, 0]
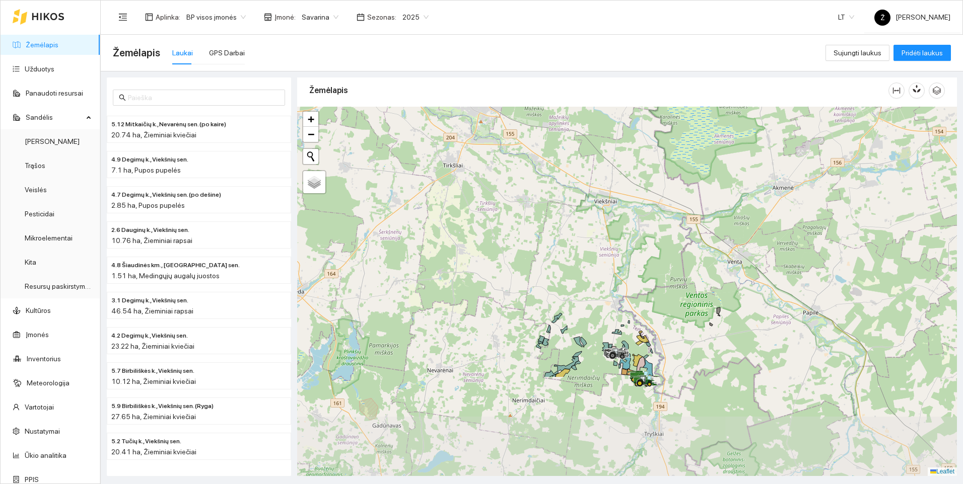
drag, startPoint x: 575, startPoint y: 381, endPoint x: 559, endPoint y: 233, distance: 148.9
click at [559, 233] on div at bounding box center [627, 292] width 660 height 370
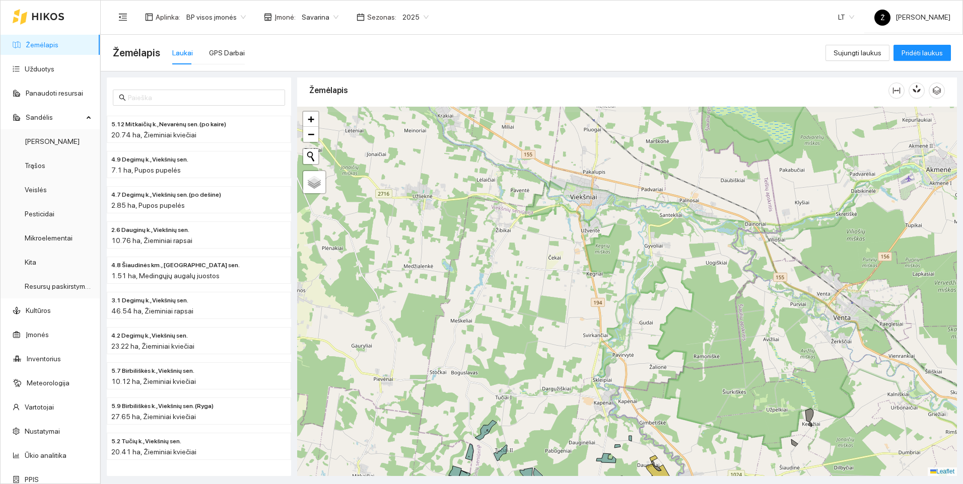
drag, startPoint x: 616, startPoint y: 198, endPoint x: 647, endPoint y: 314, distance: 120.0
click at [647, 314] on div at bounding box center [627, 292] width 660 height 370
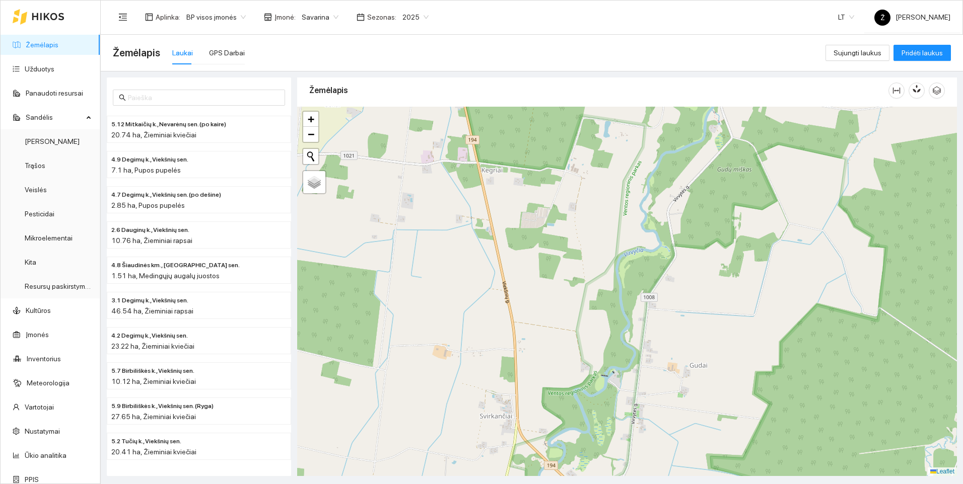
drag, startPoint x: 603, startPoint y: 228, endPoint x: 643, endPoint y: 342, distance: 121.1
click at [643, 342] on div at bounding box center [627, 292] width 660 height 370
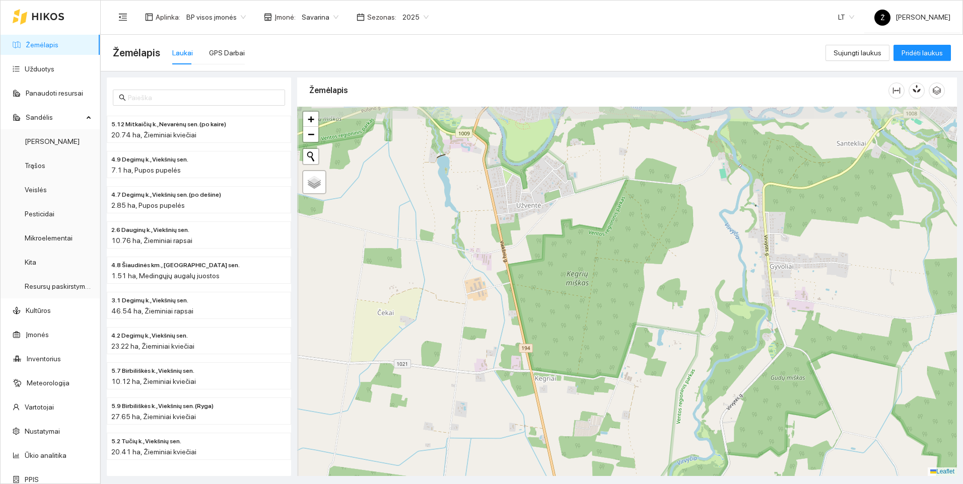
drag, startPoint x: 599, startPoint y: 250, endPoint x: 652, endPoint y: 437, distance: 194.8
click at [652, 437] on div at bounding box center [627, 292] width 660 height 370
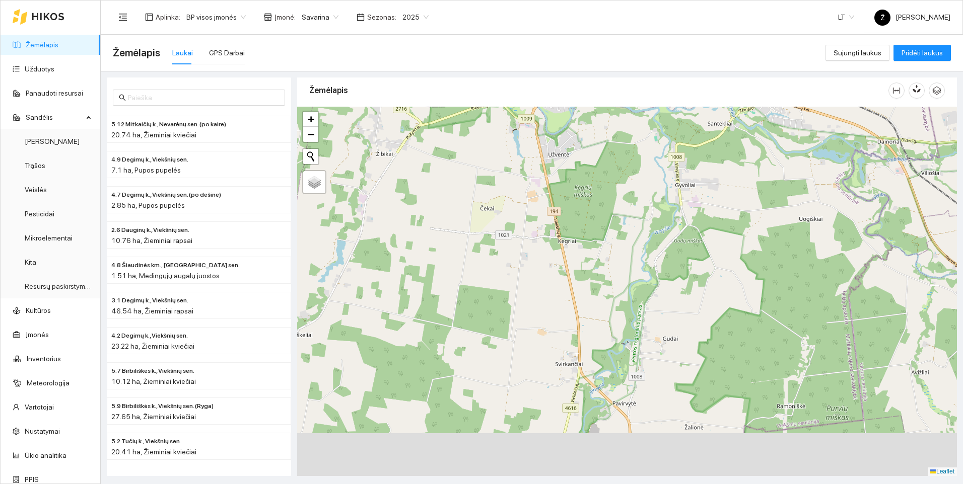
drag, startPoint x: 634, startPoint y: 422, endPoint x: 609, endPoint y: 171, distance: 251.6
click at [608, 183] on div at bounding box center [627, 292] width 660 height 370
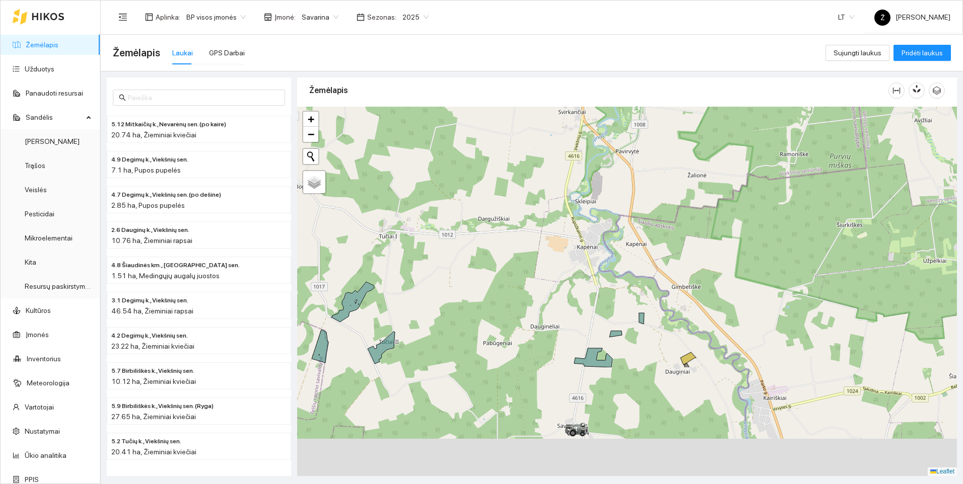
drag, startPoint x: 603, startPoint y: 397, endPoint x: 616, endPoint y: 222, distance: 175.3
click at [616, 222] on div at bounding box center [627, 292] width 660 height 370
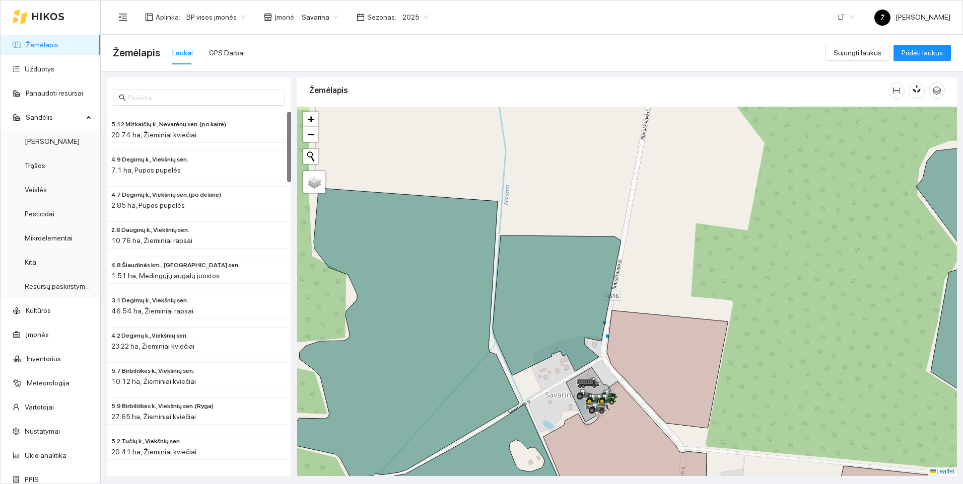
click at [58, 46] on link "Žemėlapis" at bounding box center [42, 45] width 33 height 8
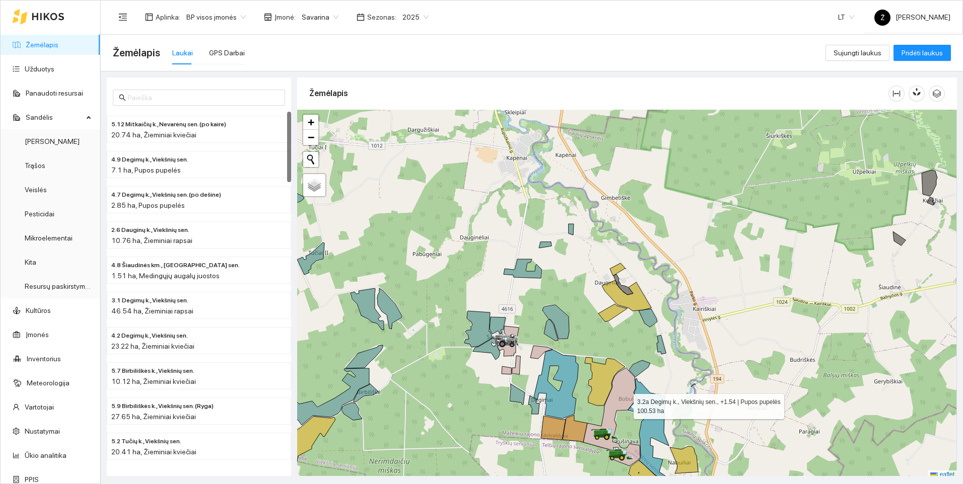
scroll to position [3, 0]
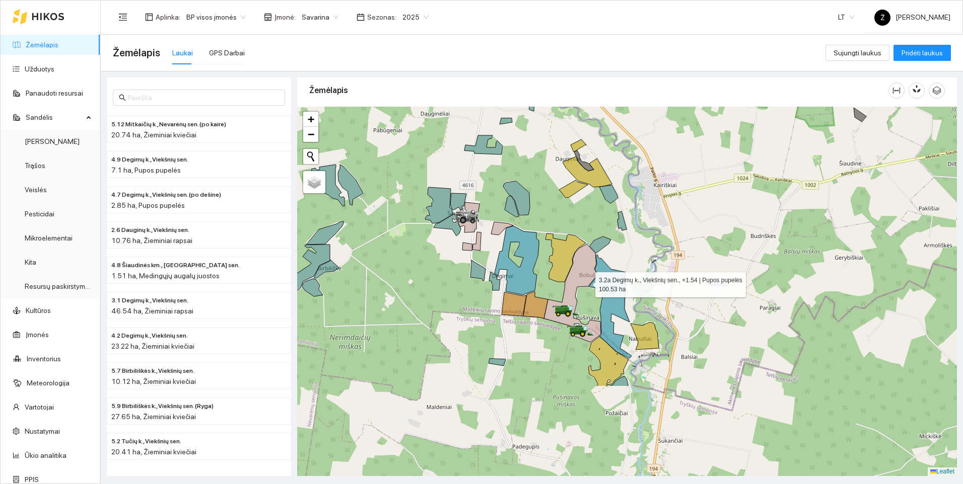
drag, startPoint x: 626, startPoint y: 405, endPoint x: 585, endPoint y: 274, distance: 137.0
click at [586, 277] on icon at bounding box center [572, 293] width 57 height 98
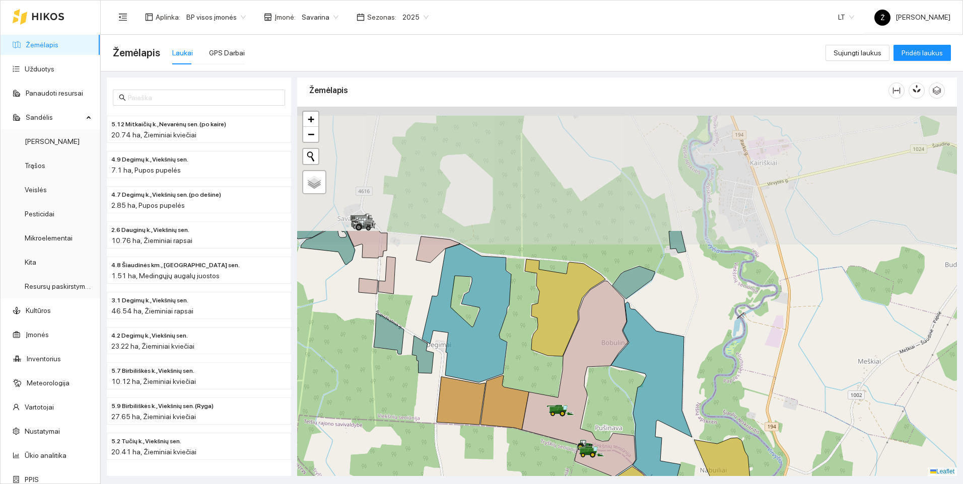
drag, startPoint x: 500, startPoint y: 189, endPoint x: 526, endPoint y: 354, distance: 167.3
click at [526, 354] on div at bounding box center [627, 292] width 660 height 370
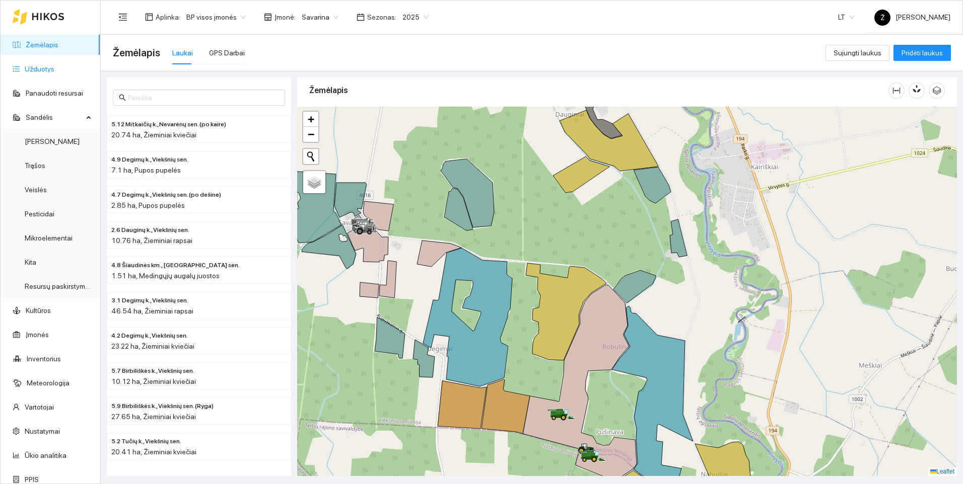
click at [47, 69] on link "Užduotys" at bounding box center [40, 69] width 30 height 8
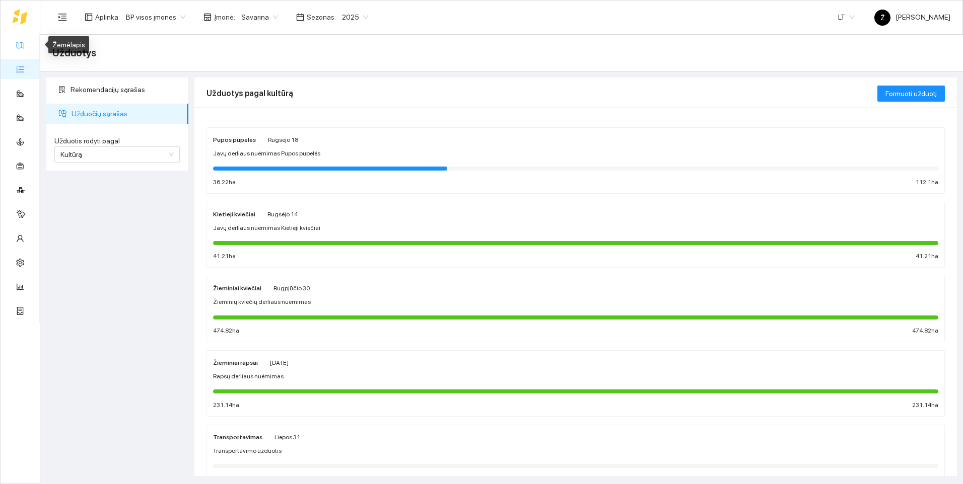
click at [29, 43] on link "Žemėlapis" at bounding box center [45, 45] width 33 height 8
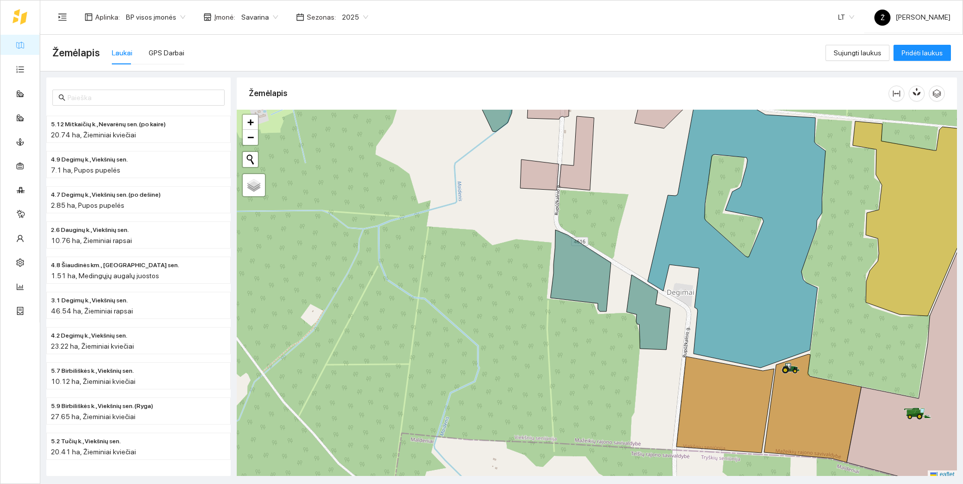
scroll to position [3, 0]
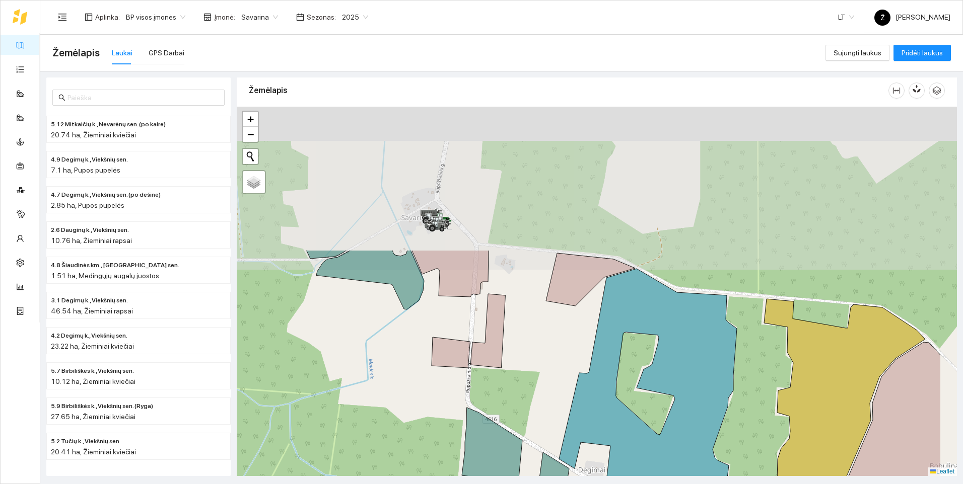
drag, startPoint x: 578, startPoint y: 220, endPoint x: 483, endPoint y: 427, distance: 227.4
click at [463, 427] on div at bounding box center [597, 292] width 720 height 370
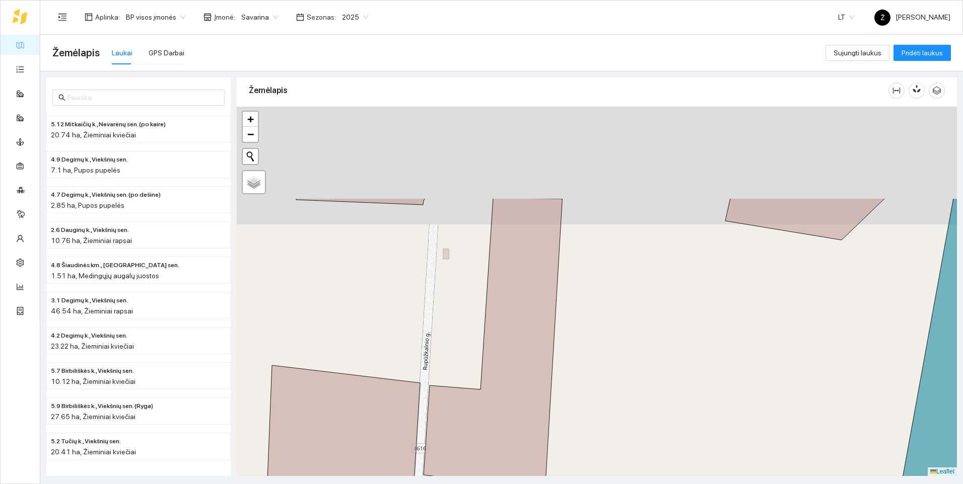
drag, startPoint x: 426, startPoint y: 194, endPoint x: 494, endPoint y: 506, distance: 319.6
click at [463, 466] on html "Žemėlapis Užduotys Panaudoti resursai Sandėlis Kultūros Įmonės Inventorius Mete…" at bounding box center [481, 242] width 963 height 484
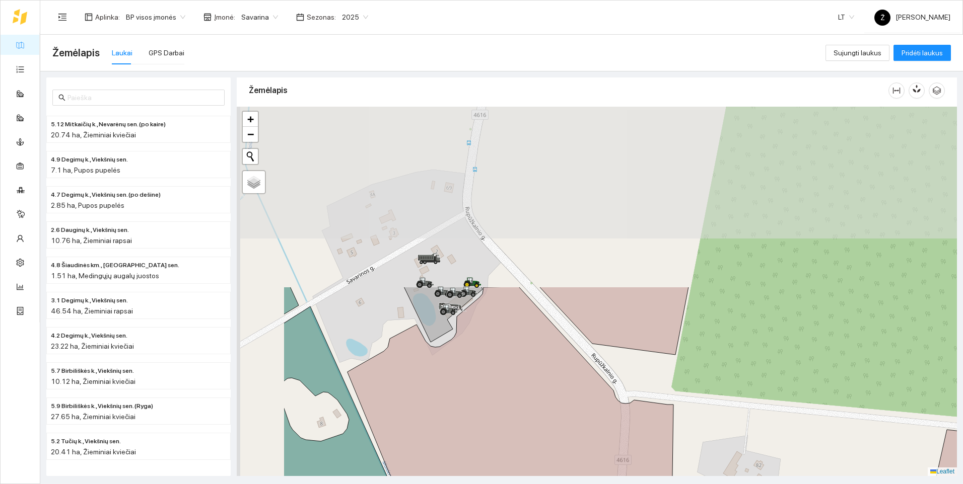
drag, startPoint x: 468, startPoint y: 313, endPoint x: 582, endPoint y: 506, distance: 224.2
click at [463, 466] on html "Žemėlapis Užduotys Panaudoti resursai Sandėlis Kultūros Įmonės Inventorius Mete…" at bounding box center [481, 242] width 963 height 484
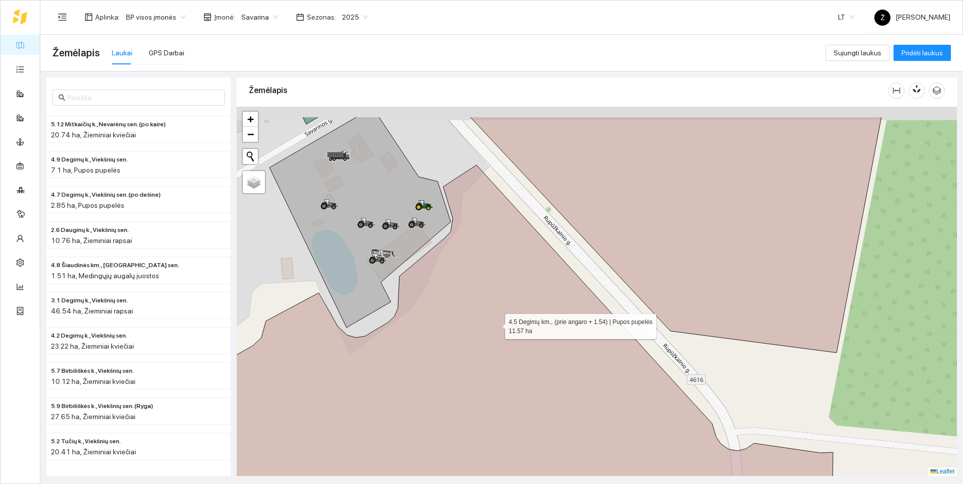
drag, startPoint x: 490, startPoint y: 314, endPoint x: 537, endPoint y: 370, distance: 72.9
click at [463, 370] on icon at bounding box center [510, 363] width 645 height 396
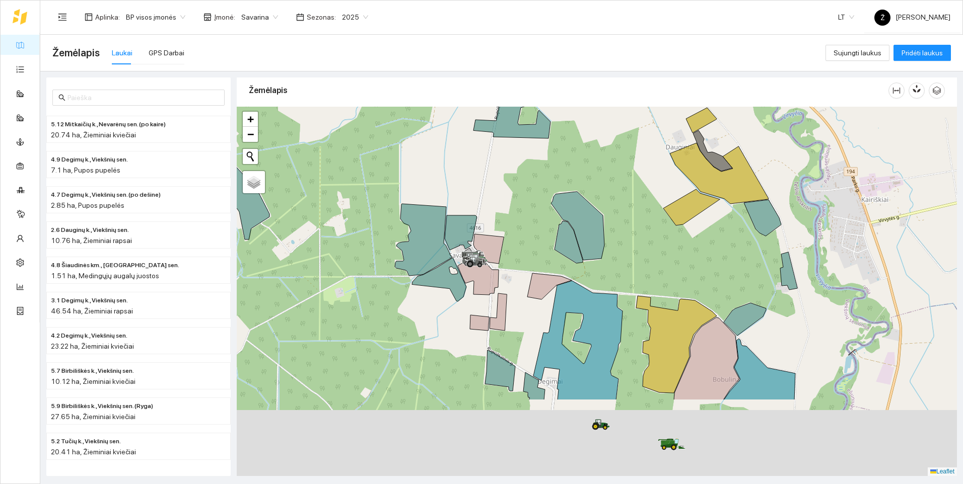
drag, startPoint x: 568, startPoint y: 393, endPoint x: 567, endPoint y: 258, distance: 134.5
click at [463, 259] on div at bounding box center [597, 292] width 720 height 370
